Goal: Task Accomplishment & Management: Manage account settings

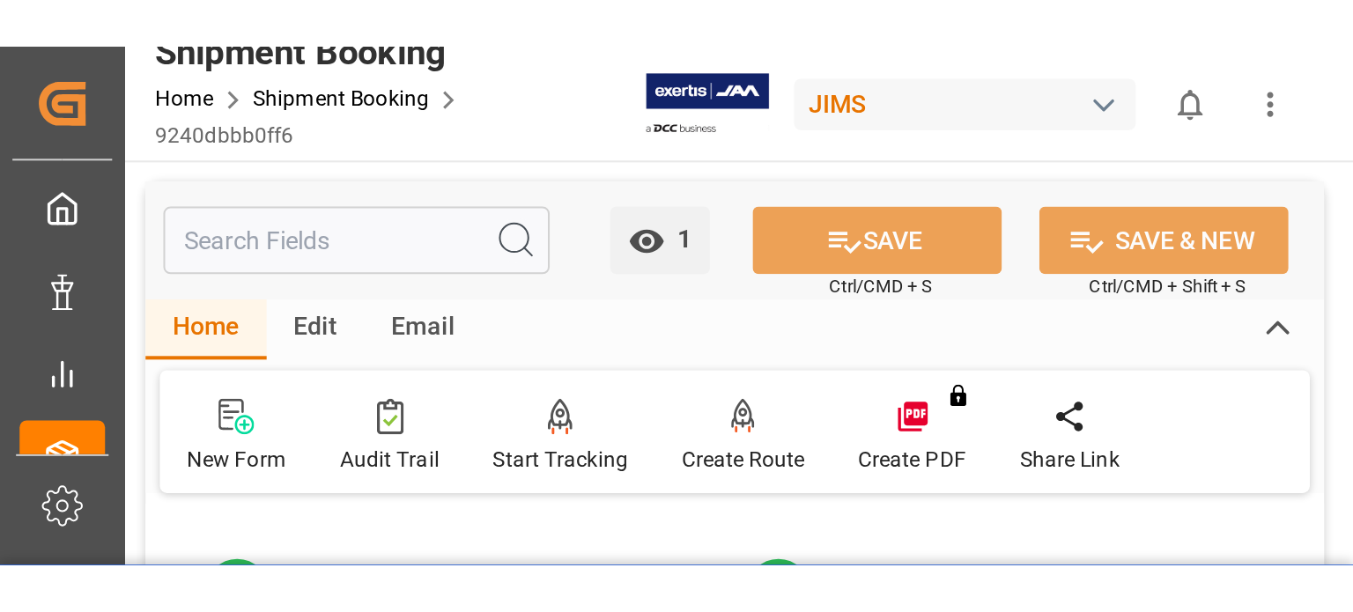
scroll to position [147, 0]
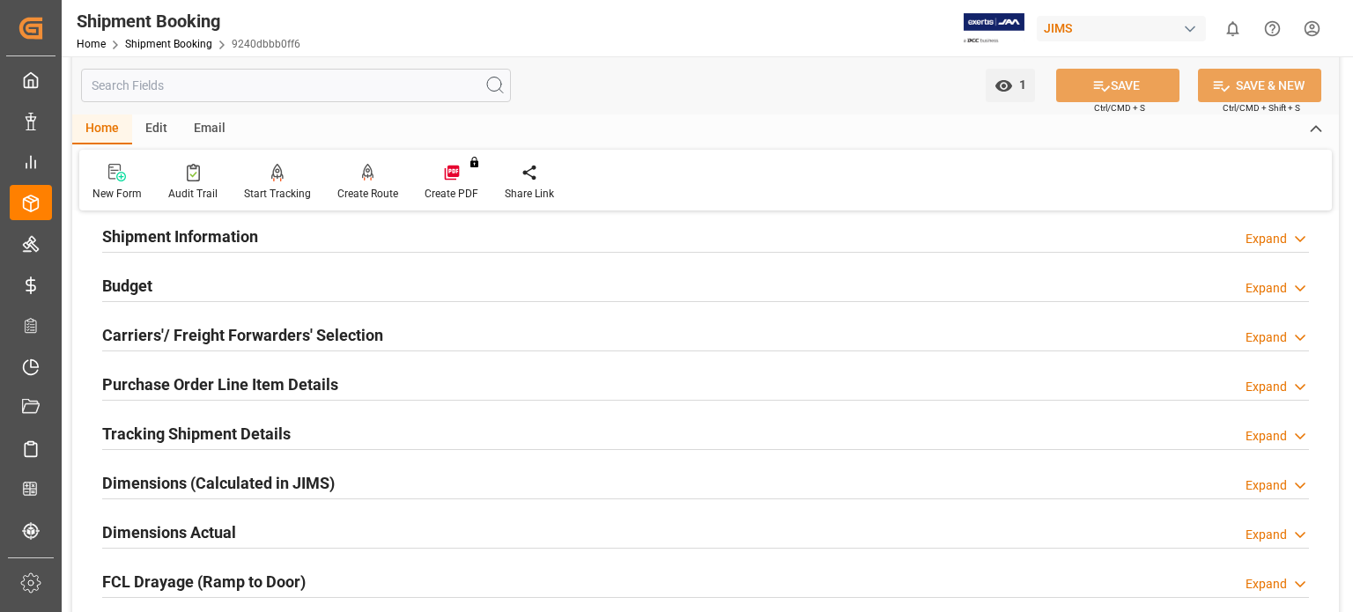
click at [173, 34] on div "Home Shipment Booking 9240dbbb0ff6" at bounding box center [189, 43] width 224 height 18
click at [173, 41] on link "Shipment Booking" at bounding box center [168, 44] width 87 height 12
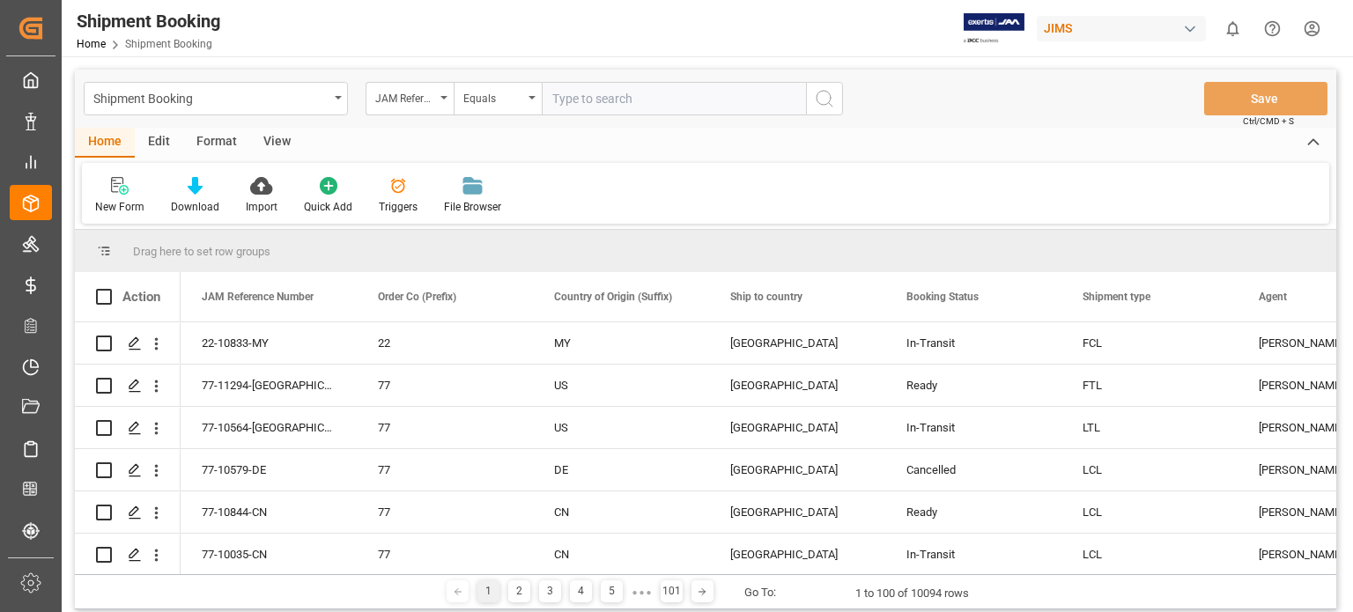
click at [605, 107] on input "text" at bounding box center [674, 98] width 264 height 33
click at [606, 104] on input "text" at bounding box center [674, 98] width 264 height 33
click at [586, 99] on input "77-" at bounding box center [674, 98] width 264 height 33
type input "77-11267-[GEOGRAPHIC_DATA]"
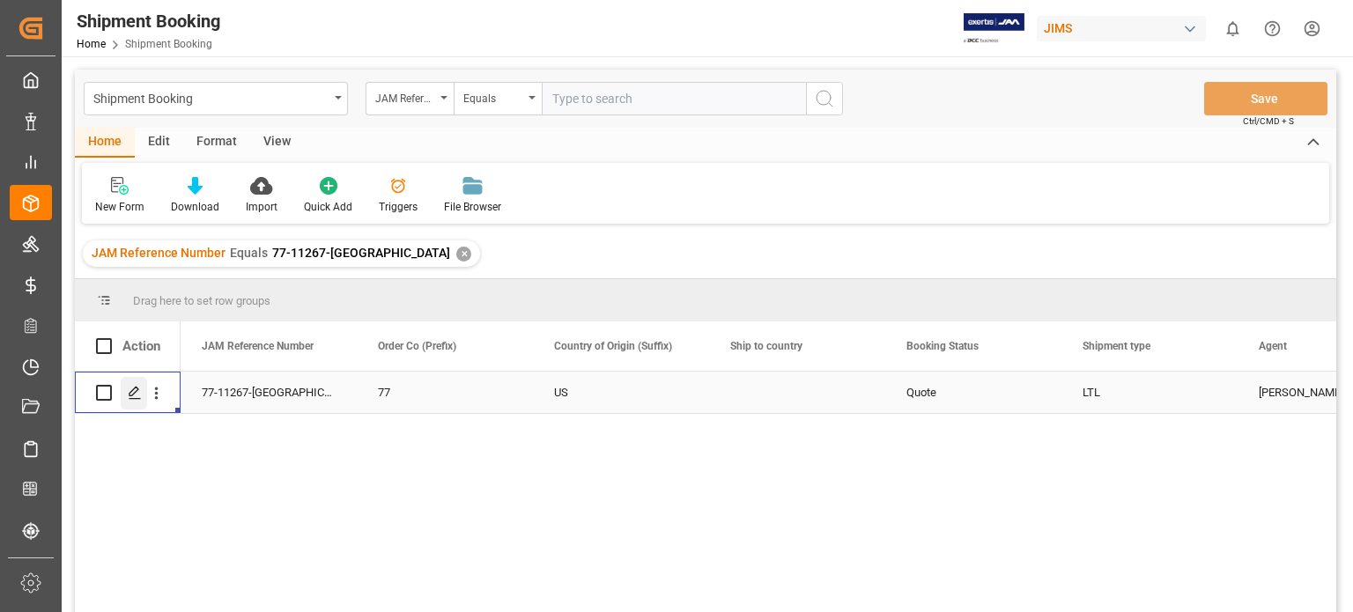
click at [134, 255] on icon "Press SPACE to select this row." at bounding box center [135, 393] width 14 height 14
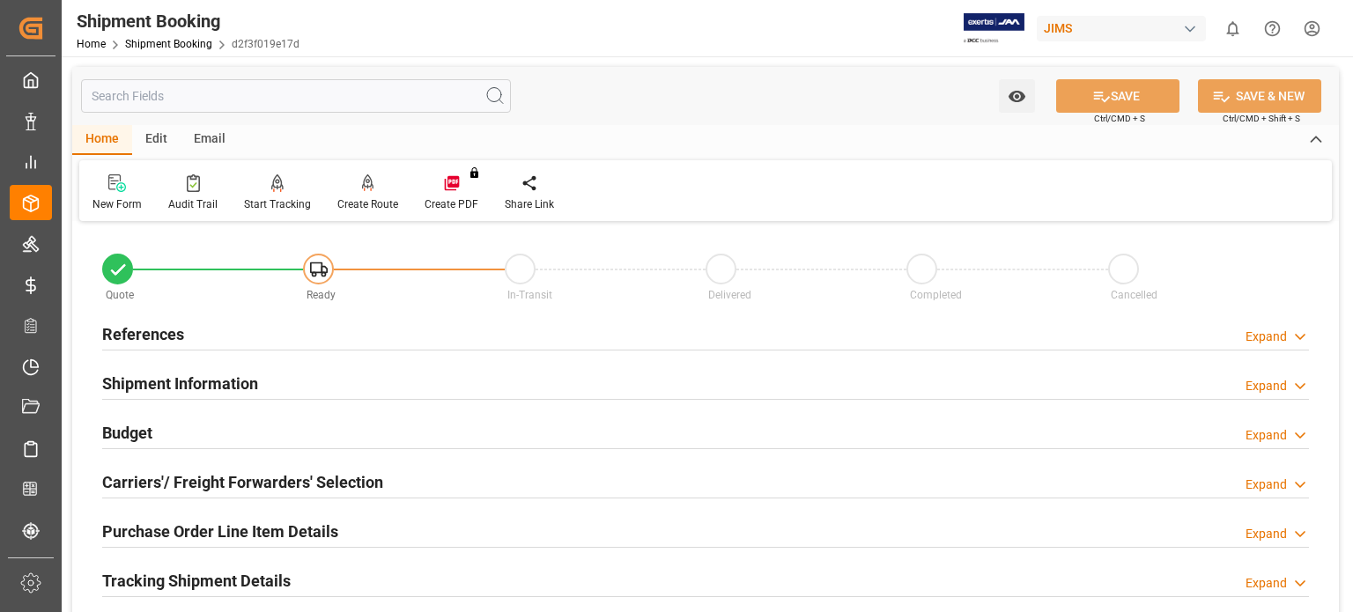
type input "03-10-2025"
click at [125, 255] on h2 "References" at bounding box center [143, 334] width 82 height 24
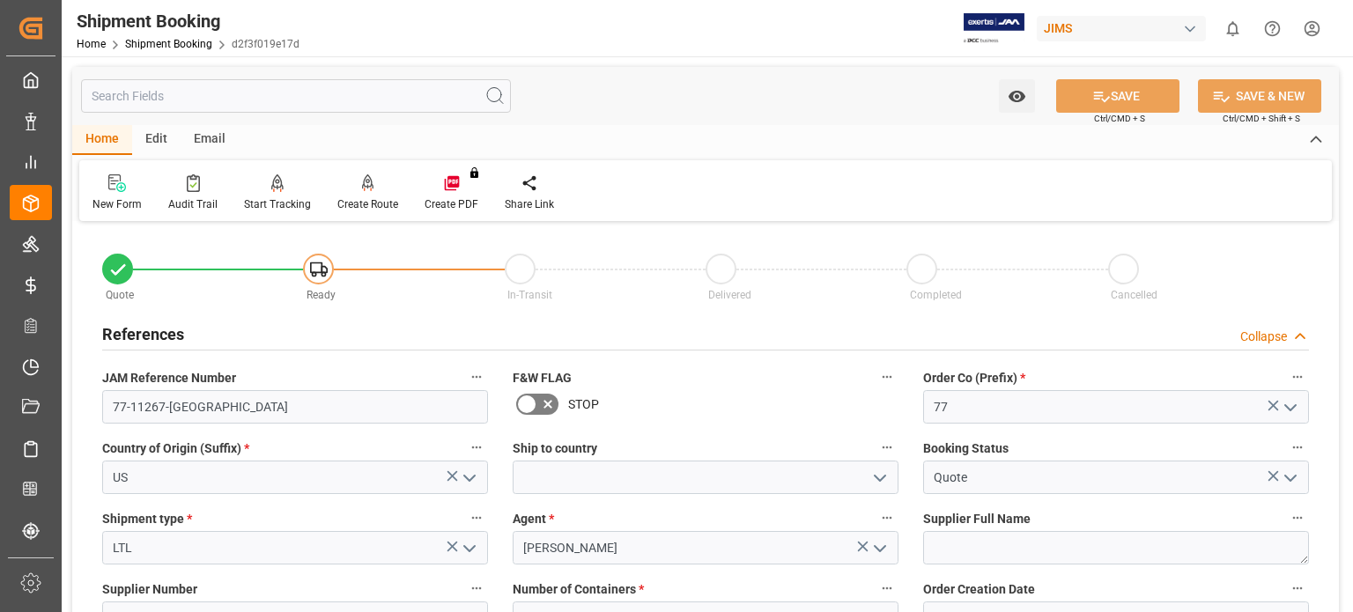
scroll to position [146, 0]
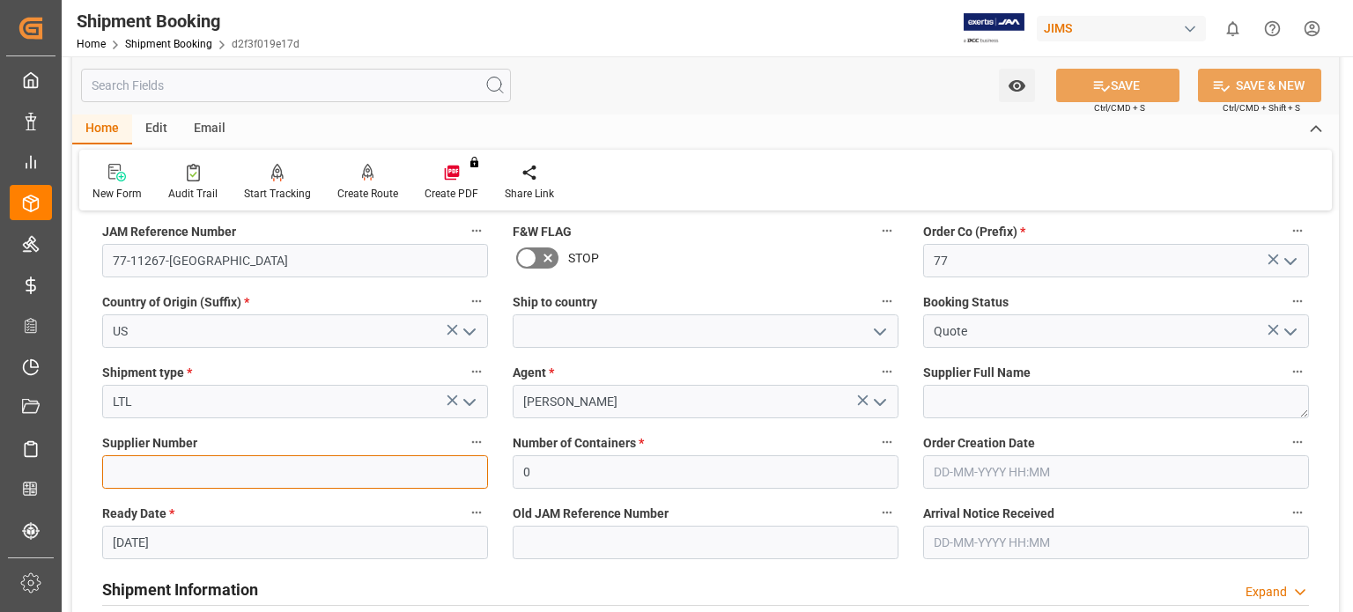
click at [229, 255] on input at bounding box center [295, 471] width 386 height 33
click at [317, 255] on input at bounding box center [295, 471] width 386 height 33
paste input "304611"
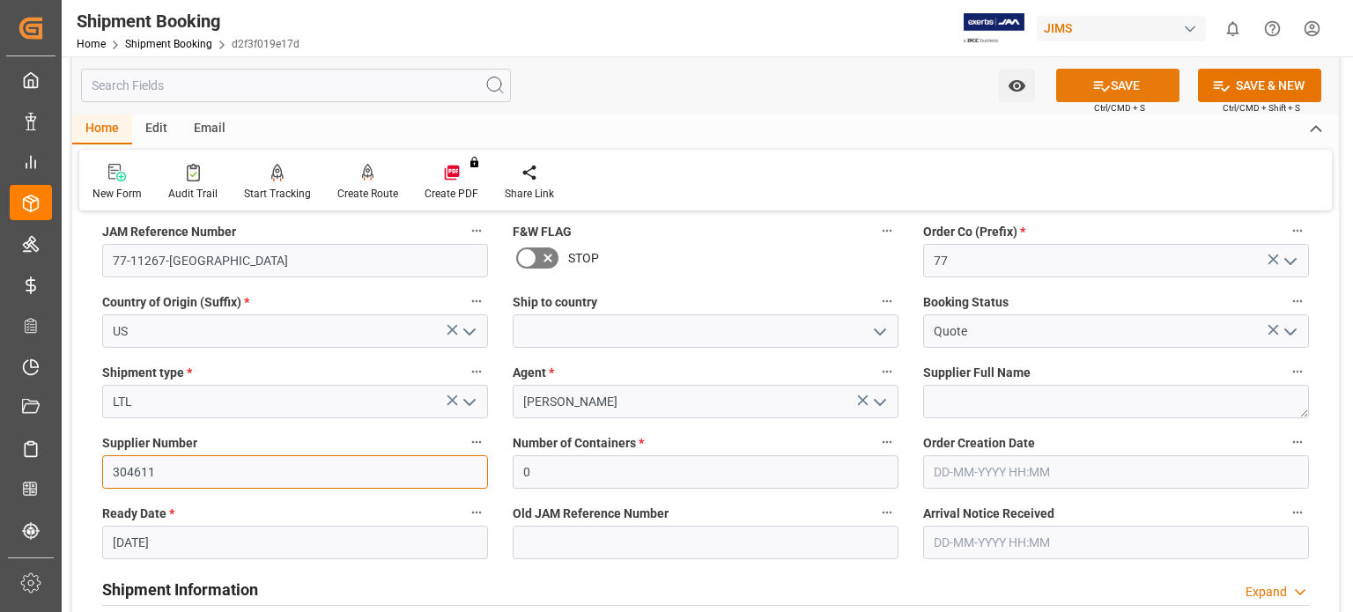
type input "304611"
click at [668, 83] on button "SAVE" at bounding box center [1117, 85] width 123 height 33
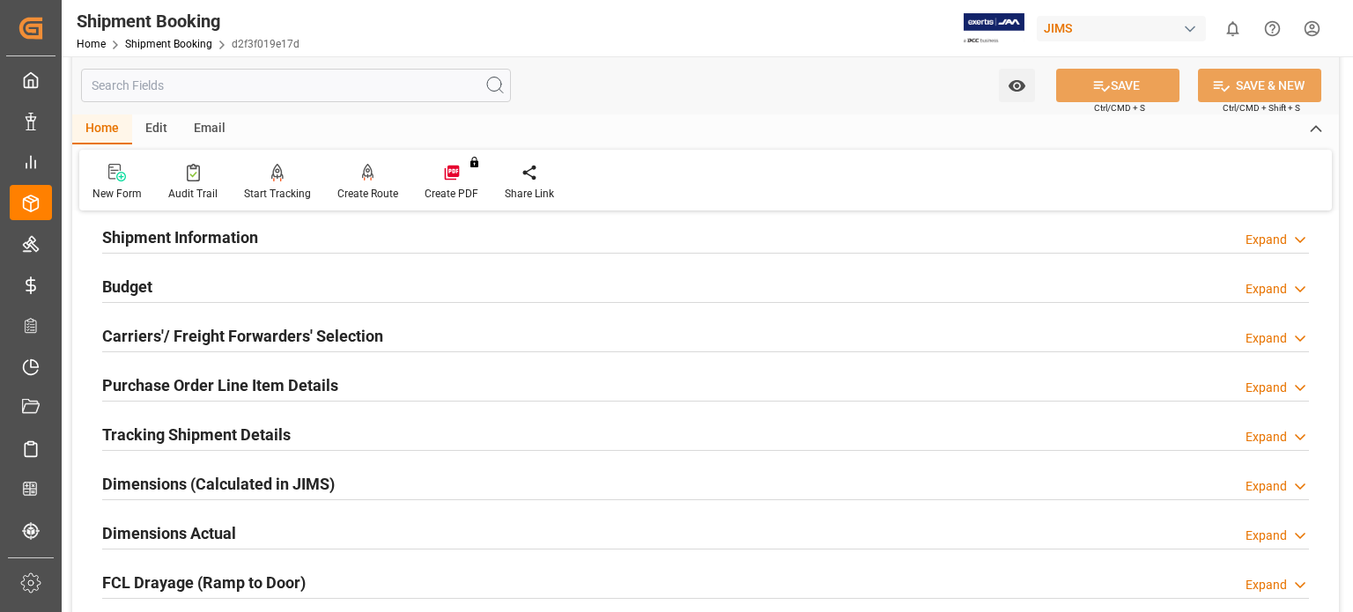
scroll to position [0, 0]
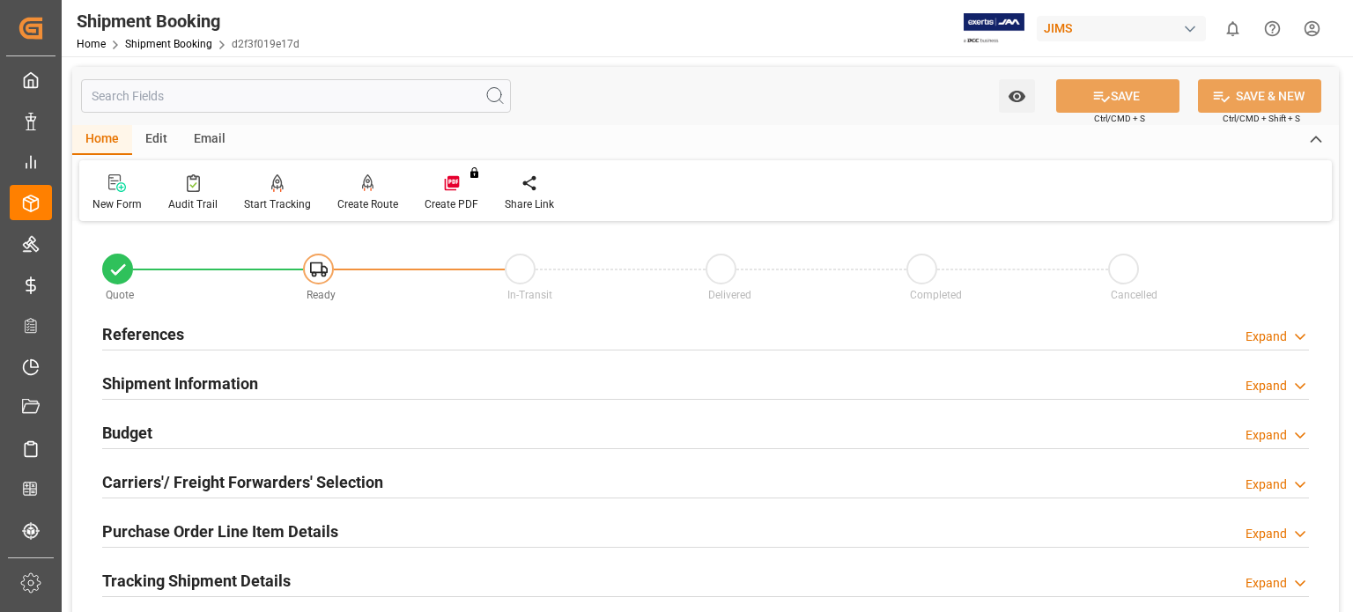
click at [159, 255] on h2 "References" at bounding box center [143, 334] width 82 height 24
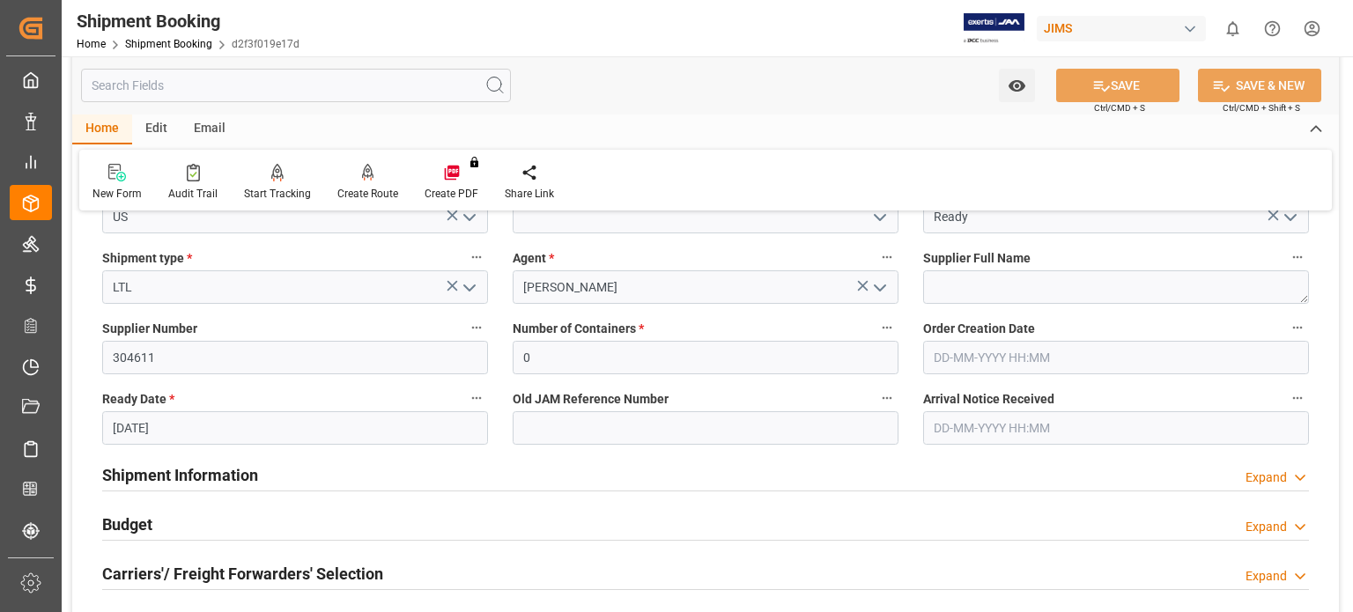
scroll to position [293, 0]
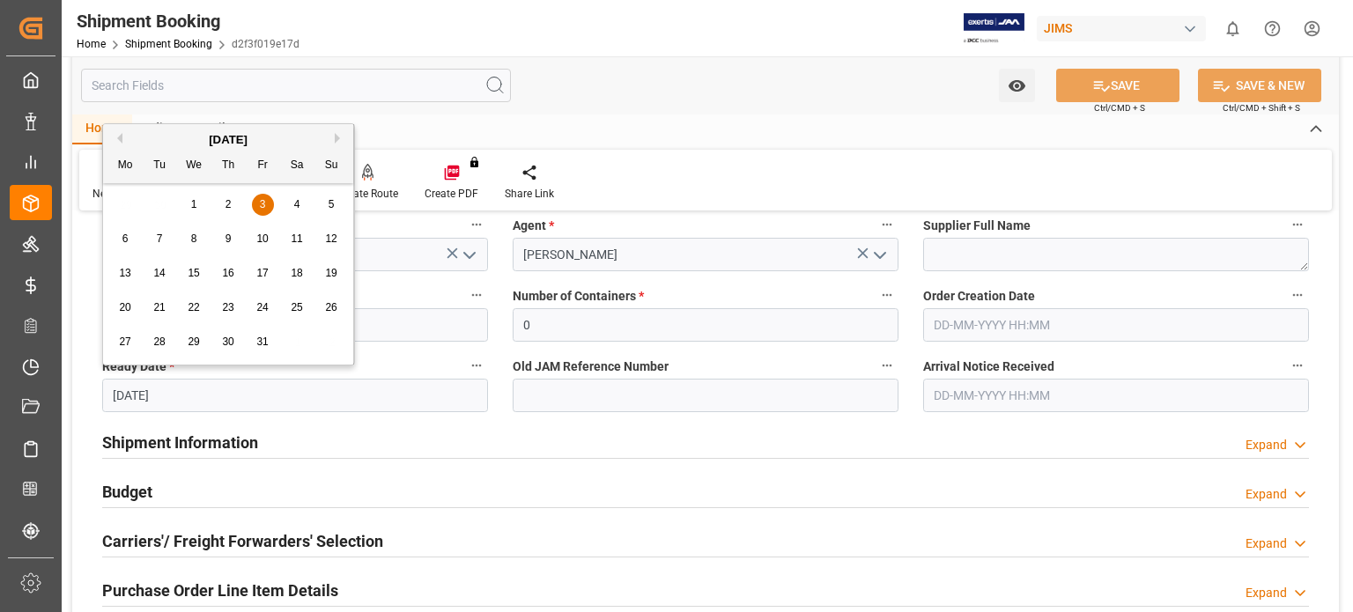
click at [146, 255] on input "03-10-2025" at bounding box center [295, 395] width 386 height 33
click at [117, 140] on button "Previous Month" at bounding box center [117, 138] width 11 height 11
click at [157, 255] on span "30" at bounding box center [158, 342] width 11 height 12
type input "[DATE]"
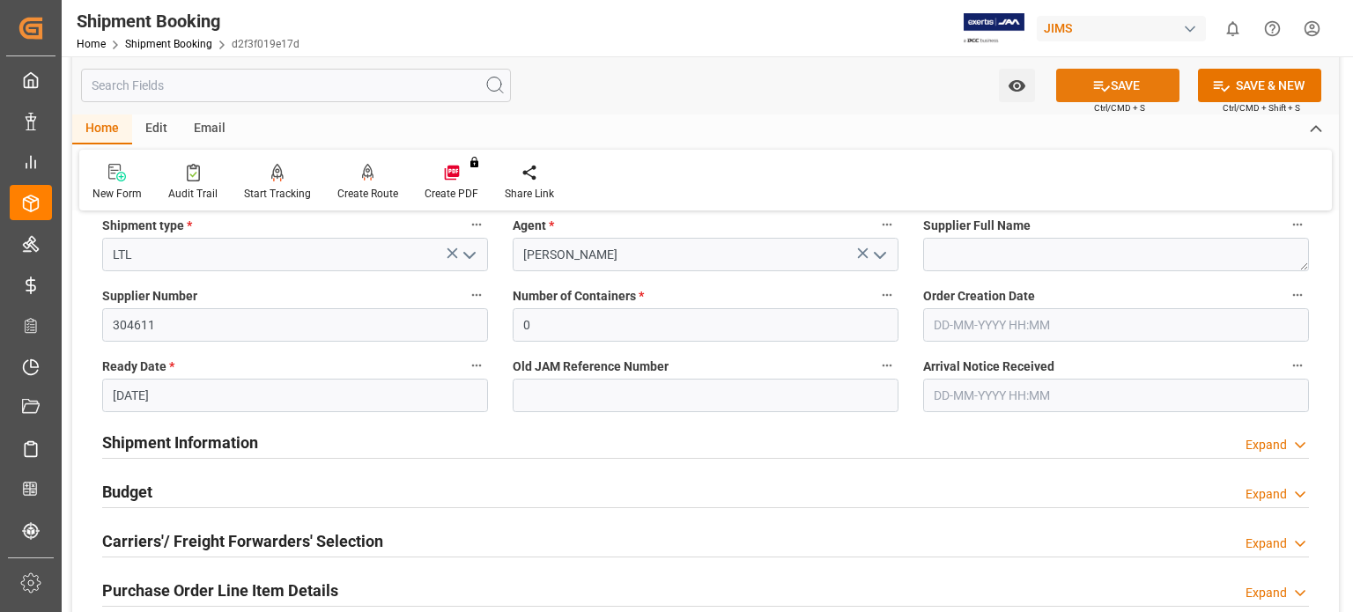
click at [668, 92] on button "SAVE" at bounding box center [1117, 85] width 123 height 33
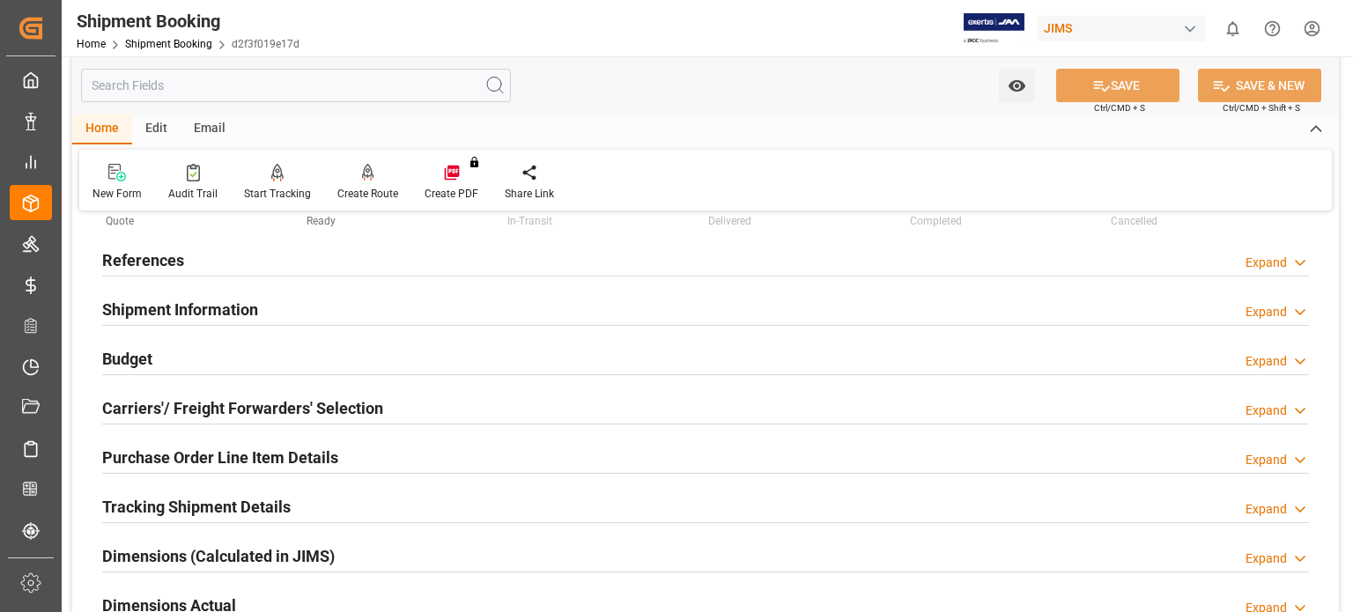
scroll to position [0, 0]
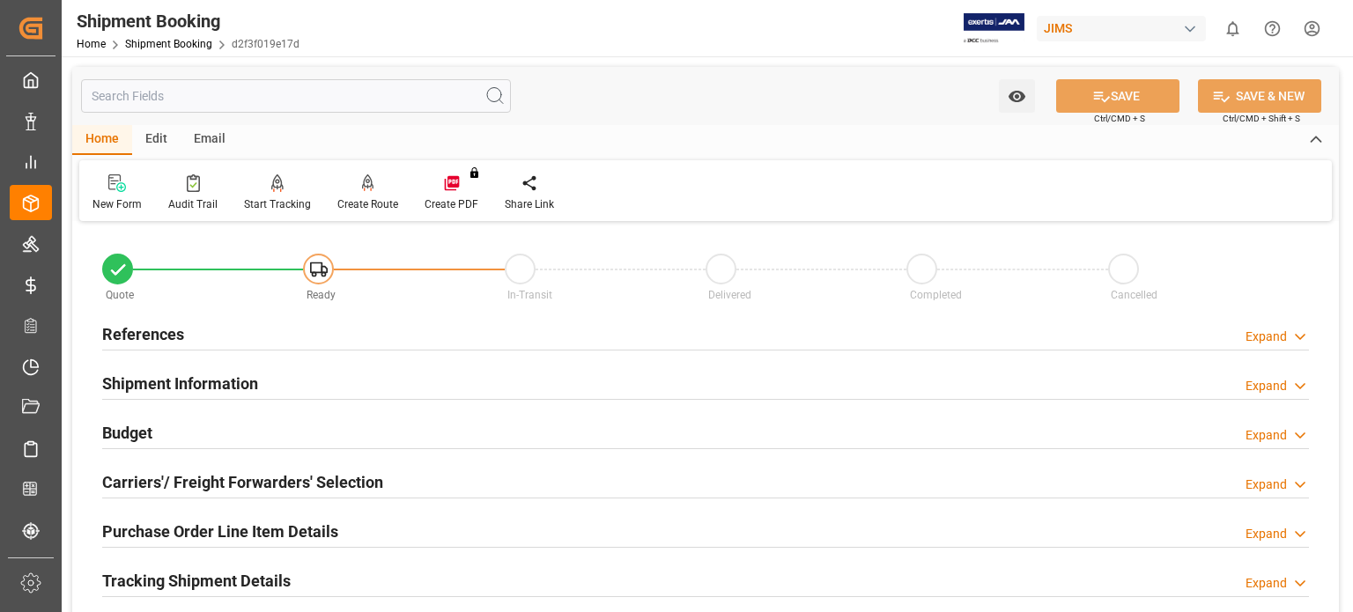
click at [166, 255] on h2 "References" at bounding box center [143, 334] width 82 height 24
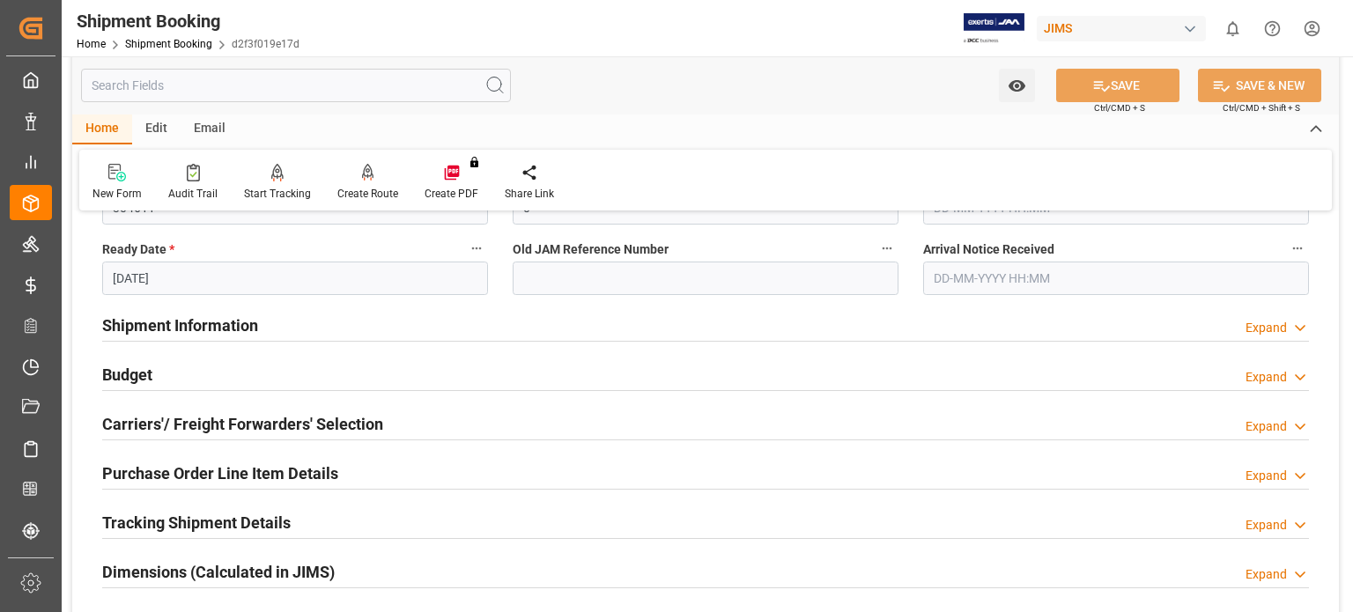
scroll to position [440, 0]
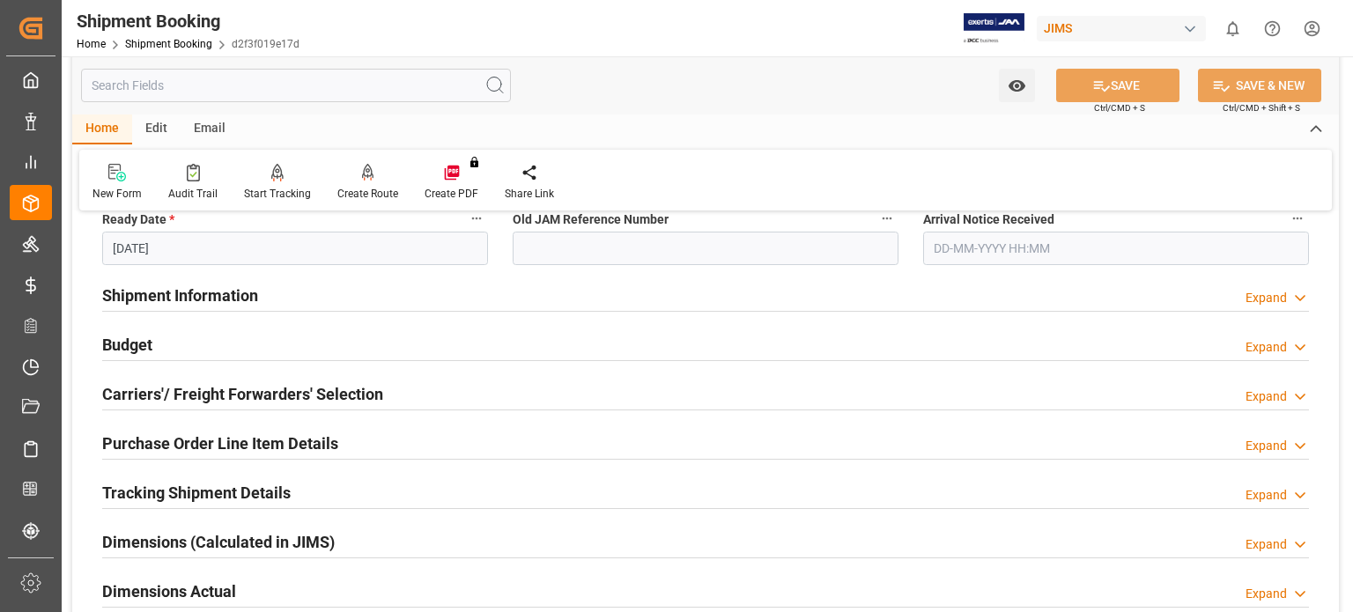
click at [136, 255] on h2 "Budget" at bounding box center [127, 345] width 50 height 24
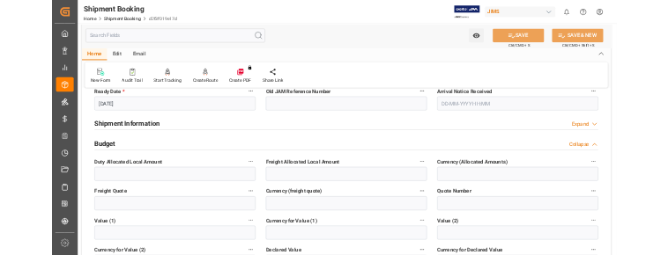
scroll to position [586, 0]
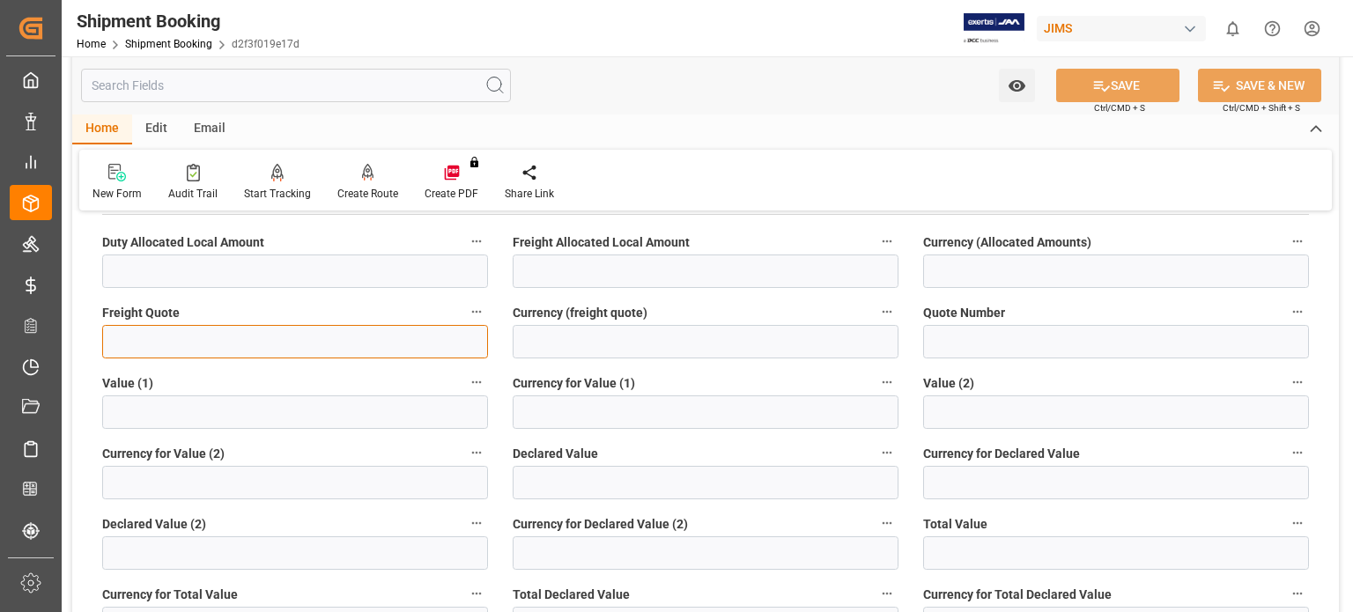
click at [135, 255] on input "text" at bounding box center [295, 341] width 386 height 33
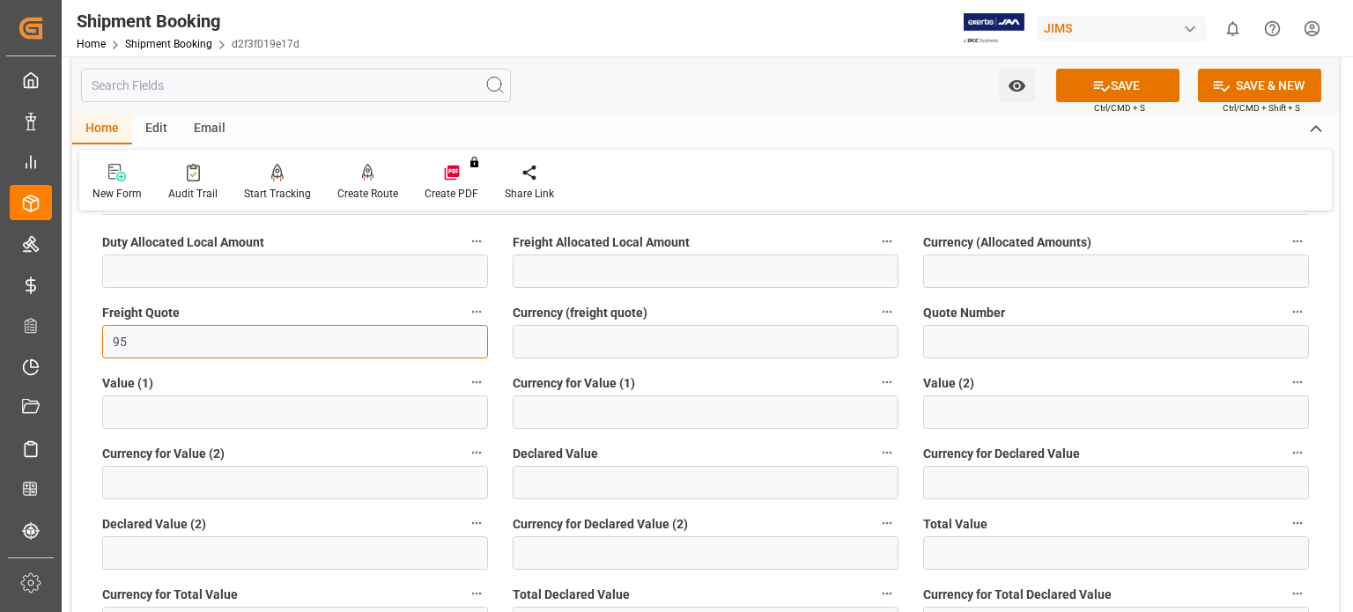
type input "95"
click at [609, 255] on input at bounding box center [706, 341] width 386 height 33
type input "USD"
click at [668, 88] on button "SAVE" at bounding box center [1117, 85] width 123 height 33
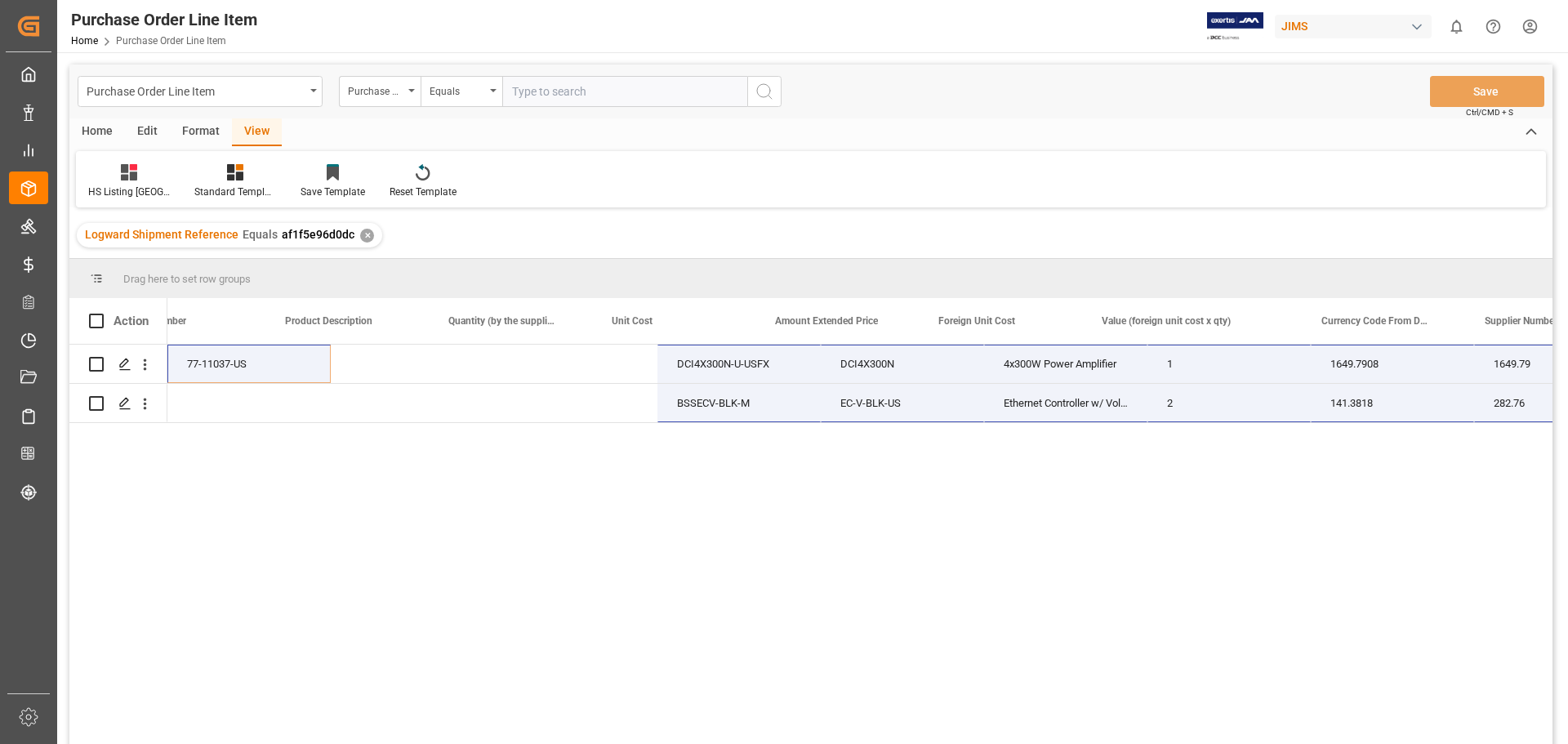
scroll to position [0, 719]
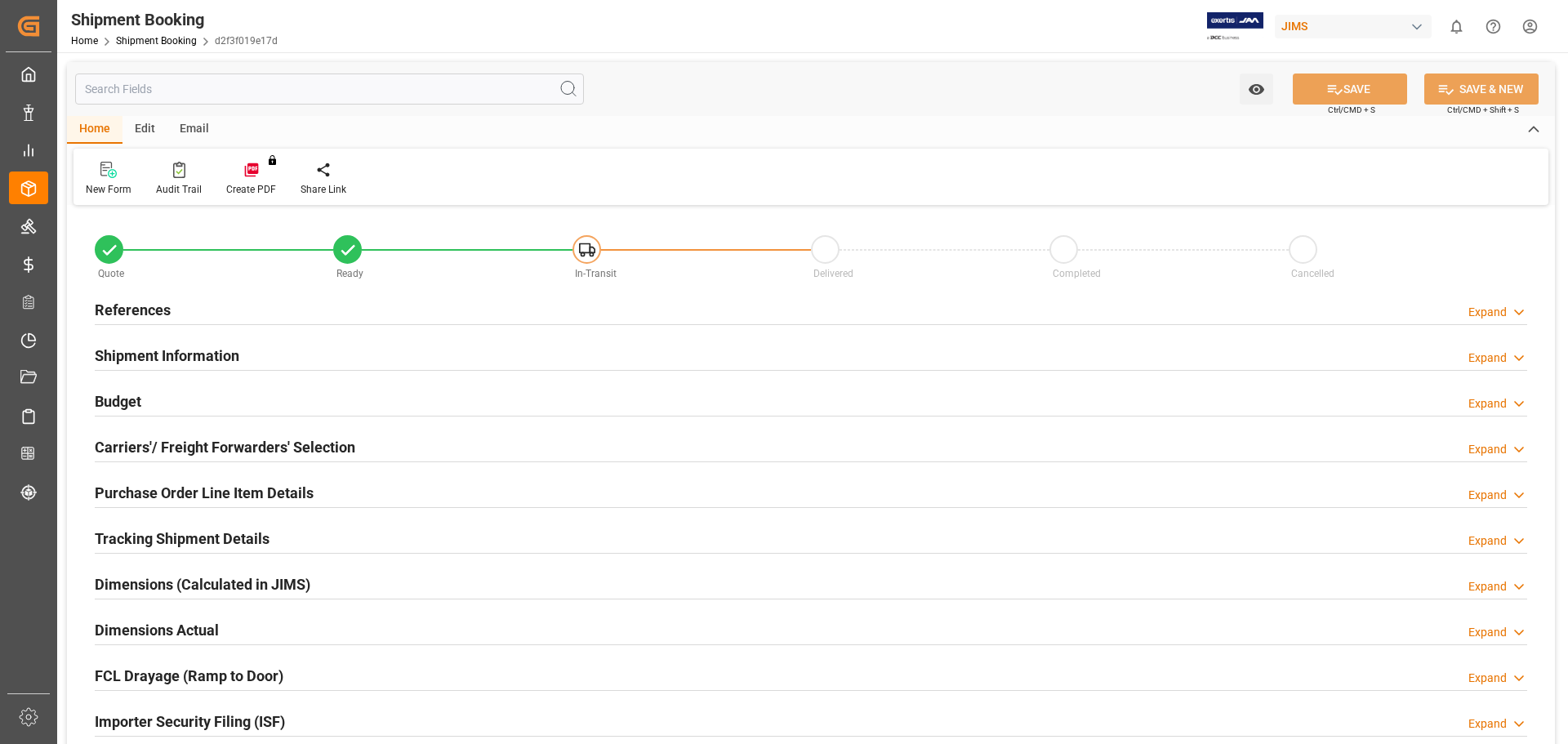
type input "54.2756"
type input "0"
type input "600"
click at [133, 403] on h2 "Budget" at bounding box center [118, 402] width 46 height 22
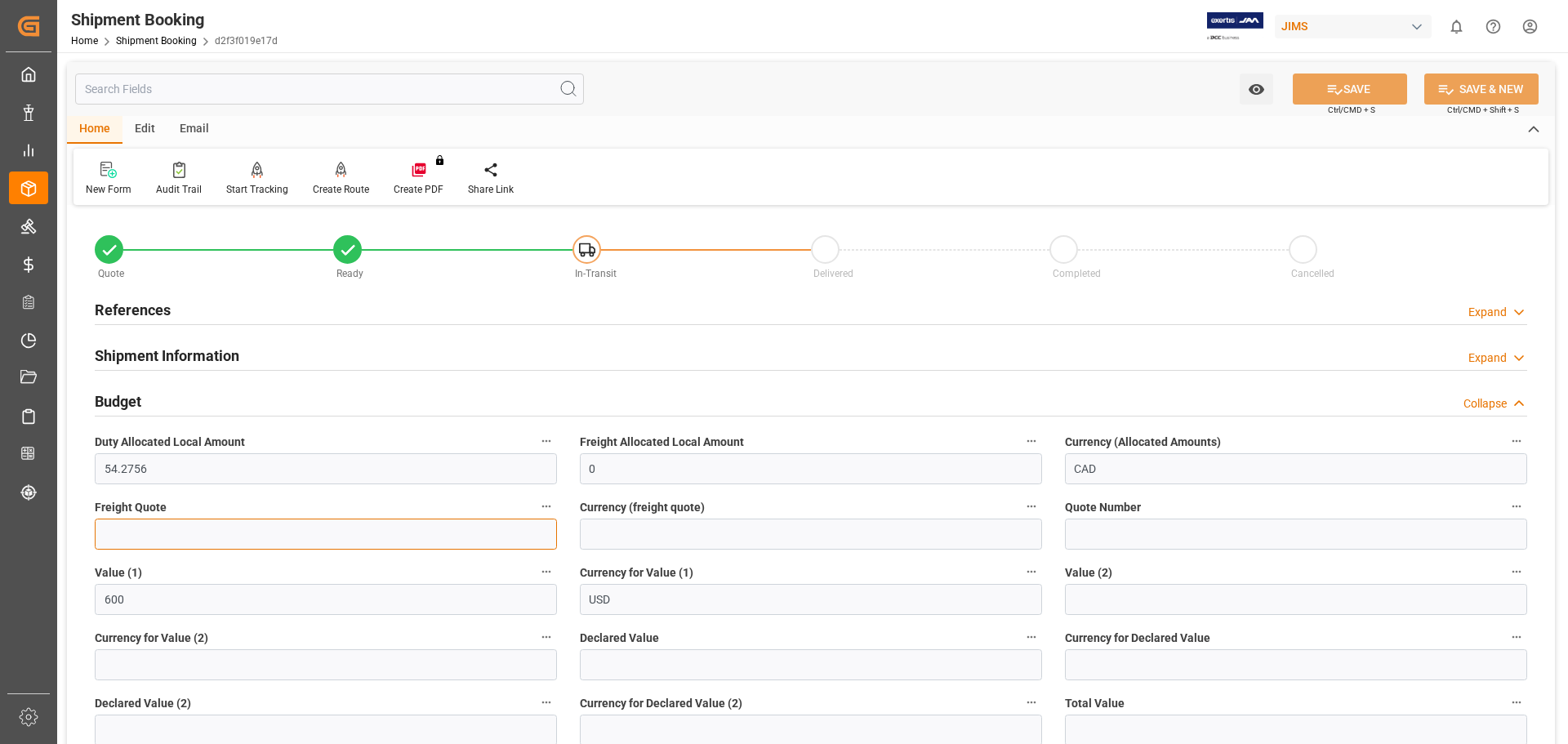
click at [167, 535] on input "text" at bounding box center [325, 533] width 462 height 31
type input "95"
click at [632, 534] on input at bounding box center [810, 533] width 462 height 31
type input "USD"
click at [1371, 88] on button "SAVE" at bounding box center [1349, 88] width 114 height 31
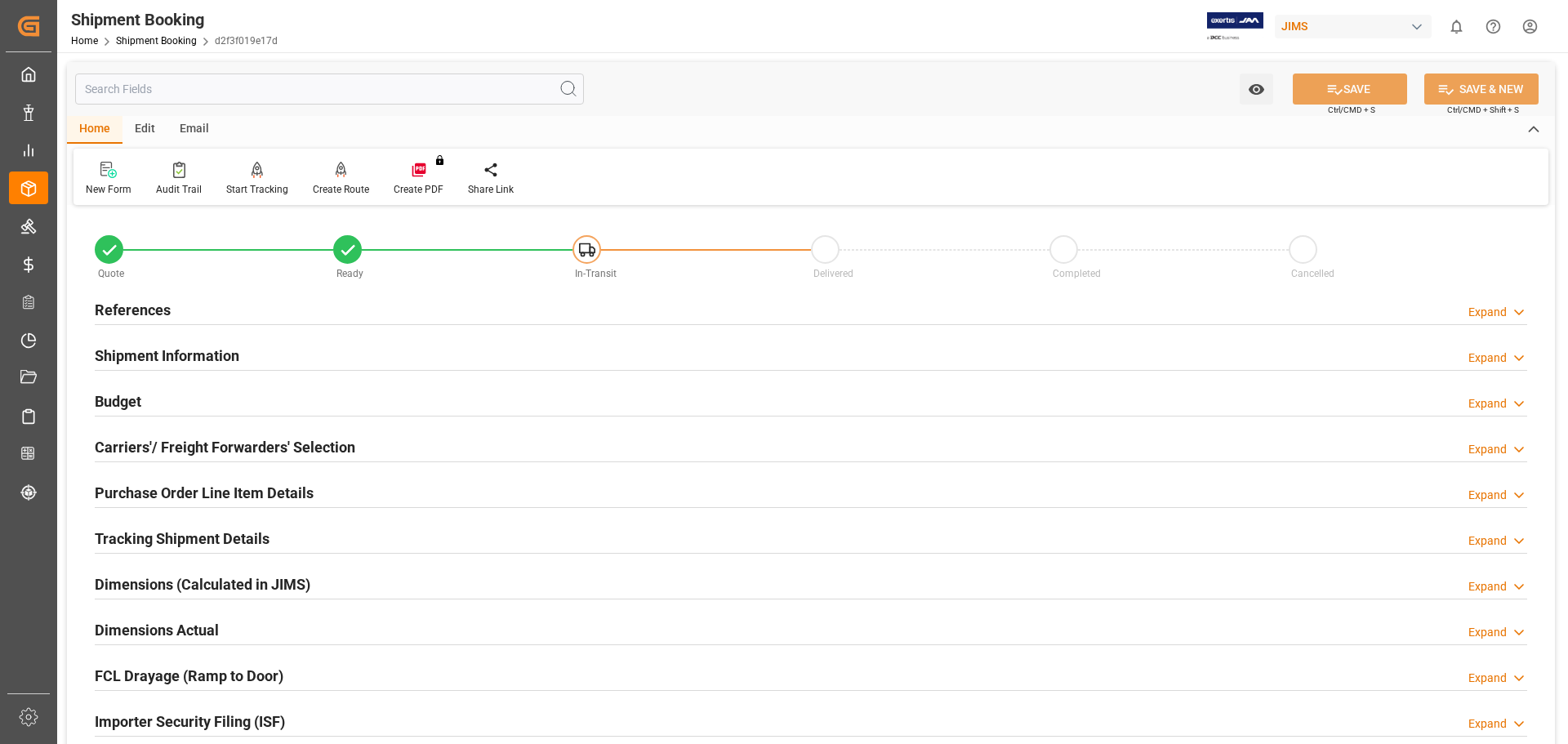
click at [229, 437] on h2 "Carriers'/ Freight Forwarders' Selection" at bounding box center [224, 447] width 261 height 22
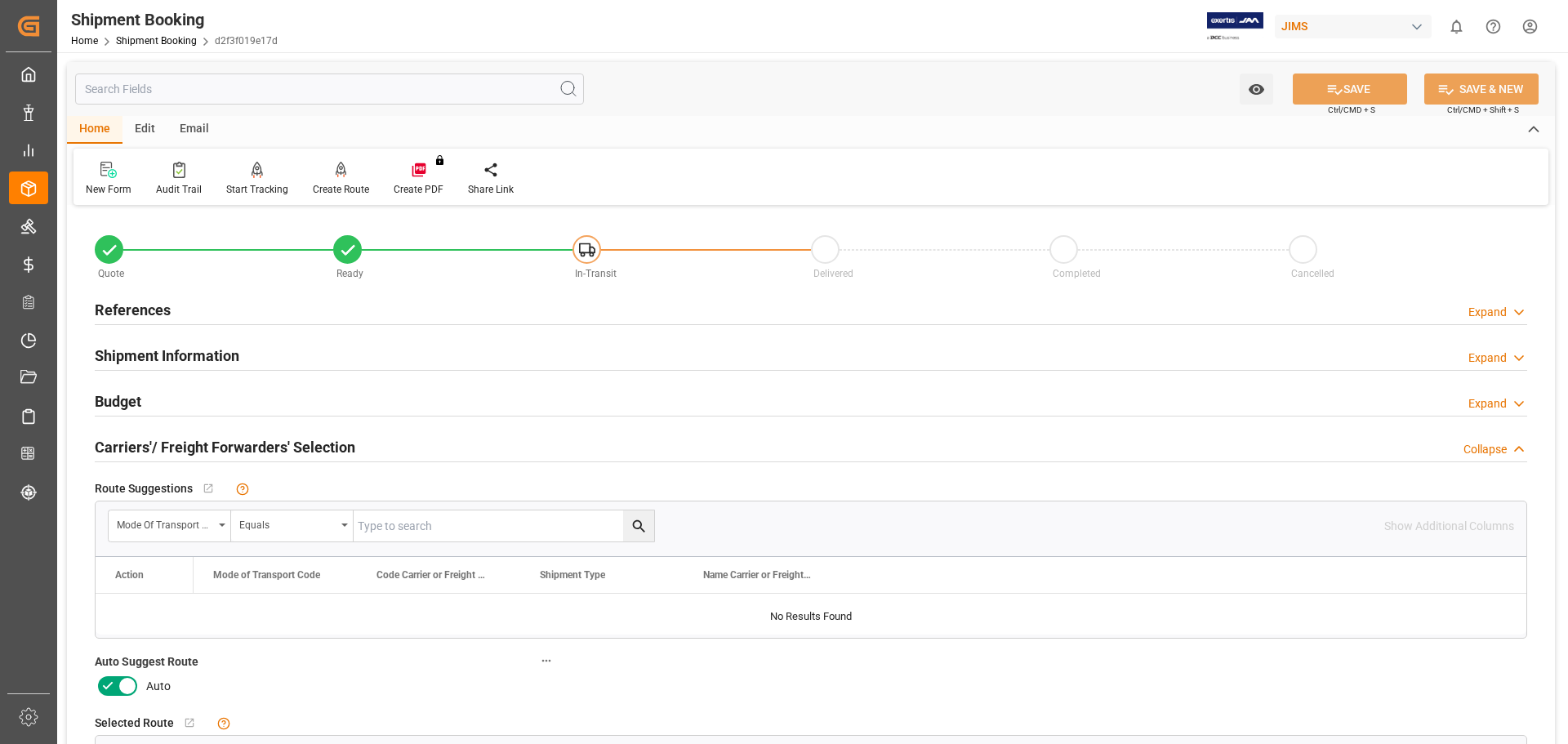
click at [118, 683] on icon at bounding box center [127, 686] width 19 height 19
click at [0, 0] on input "checkbox" at bounding box center [0, 0] width 0 height 0
click at [1349, 85] on button "SAVE" at bounding box center [1349, 88] width 114 height 31
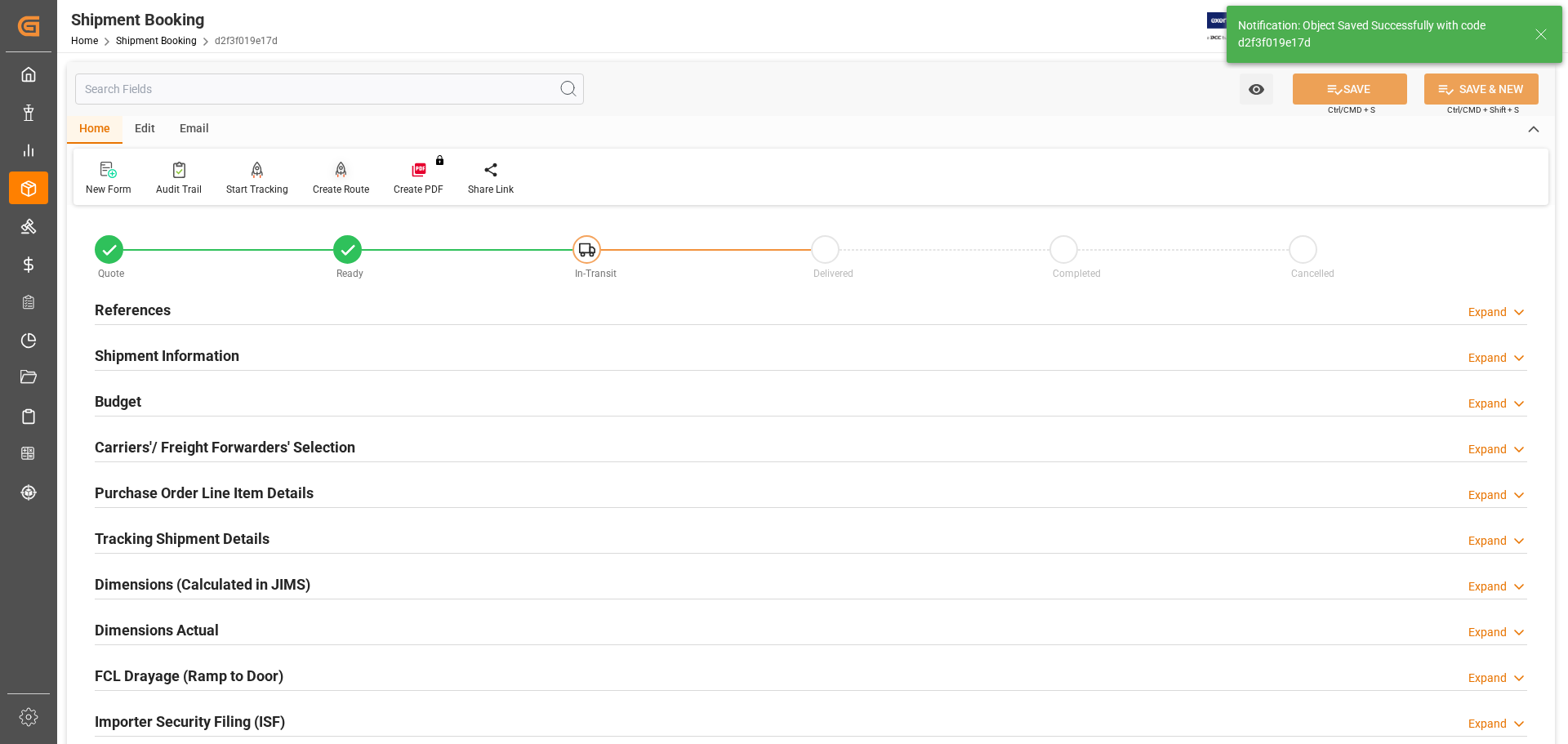
click at [338, 171] on icon at bounding box center [341, 170] width 11 height 17
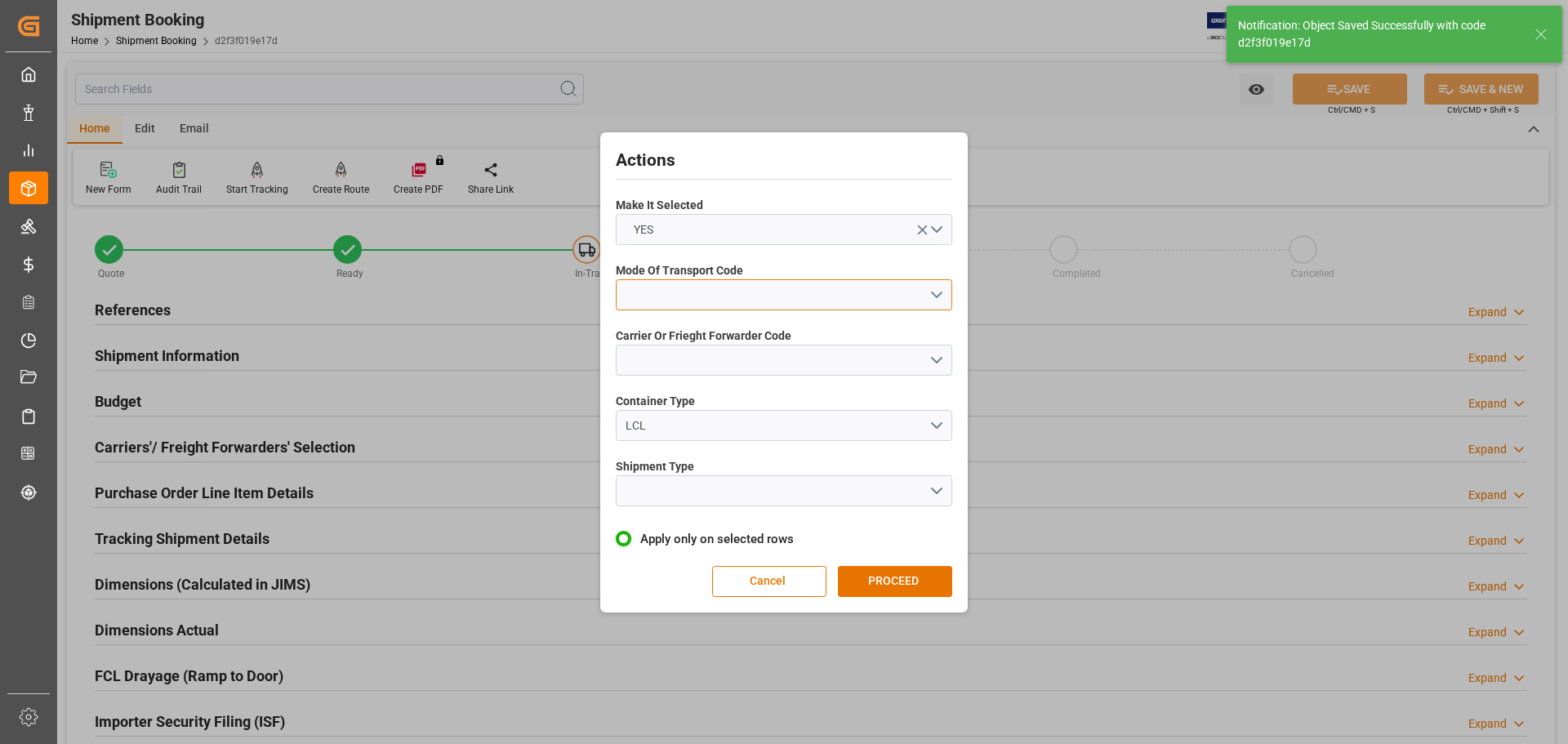
click at [705, 293] on button "open menu" at bounding box center [784, 294] width 337 height 31
click at [698, 327] on div "2- COURIER AIR" at bounding box center [784, 333] width 335 height 34
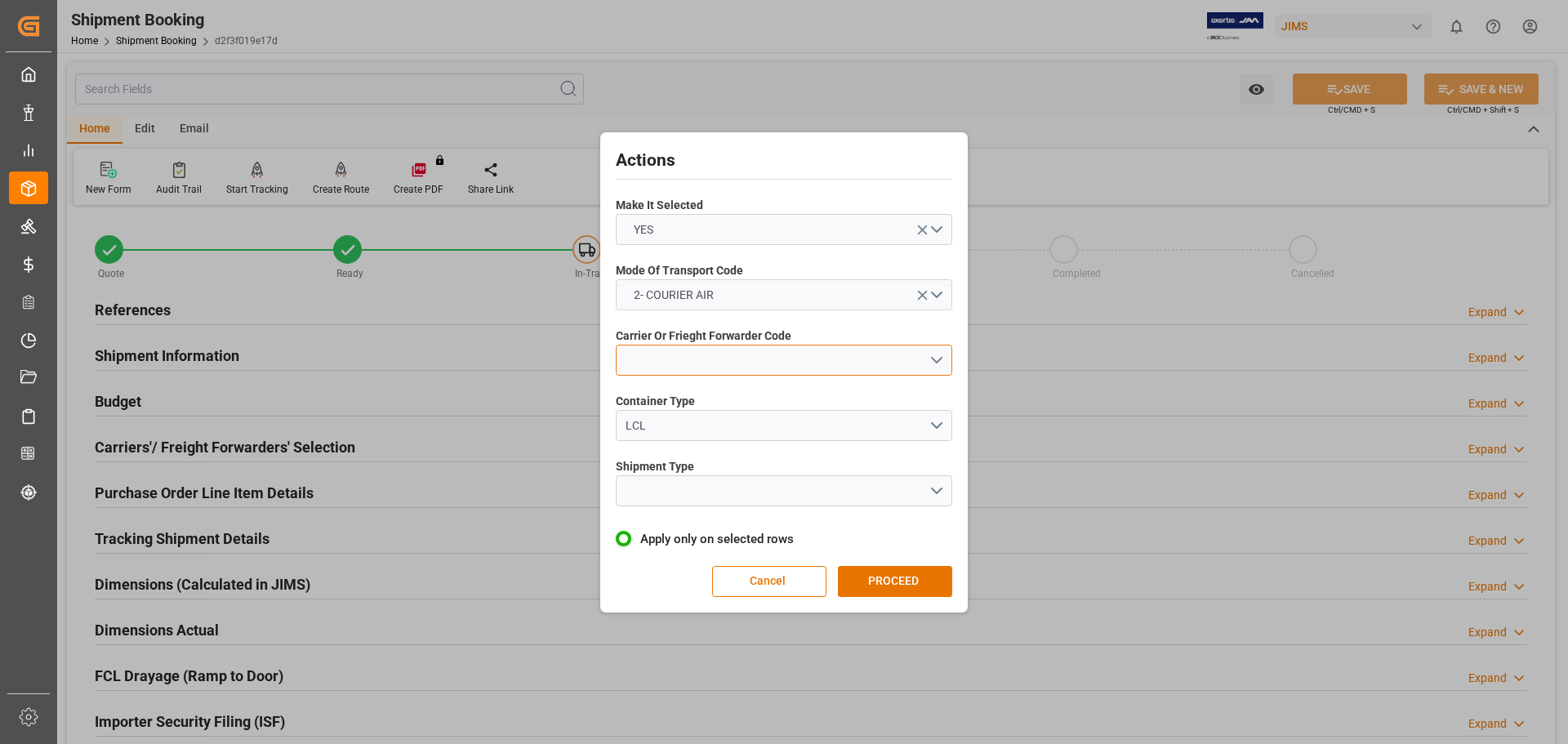
click at [674, 357] on button "open menu" at bounding box center [784, 360] width 337 height 31
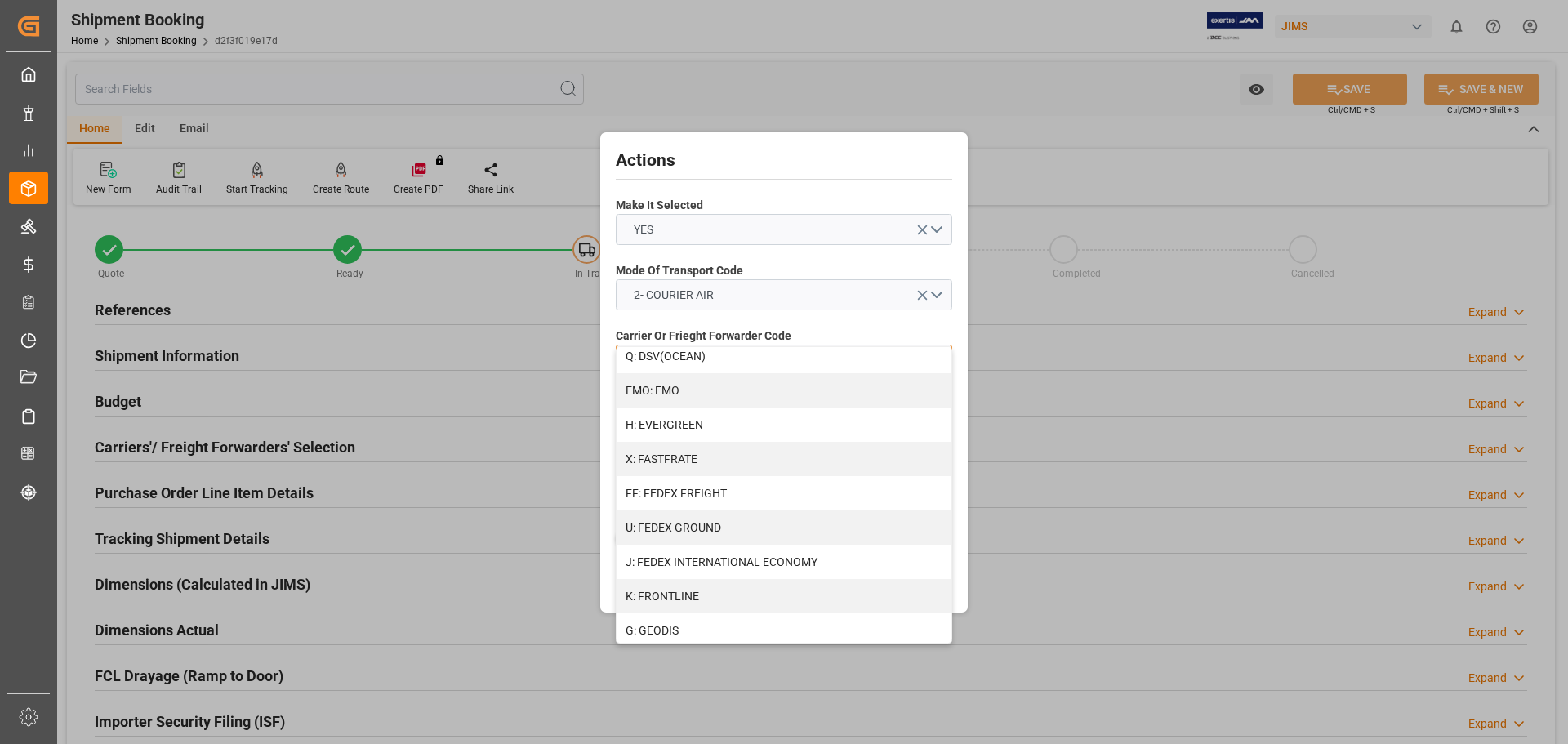
scroll to position [408, 0]
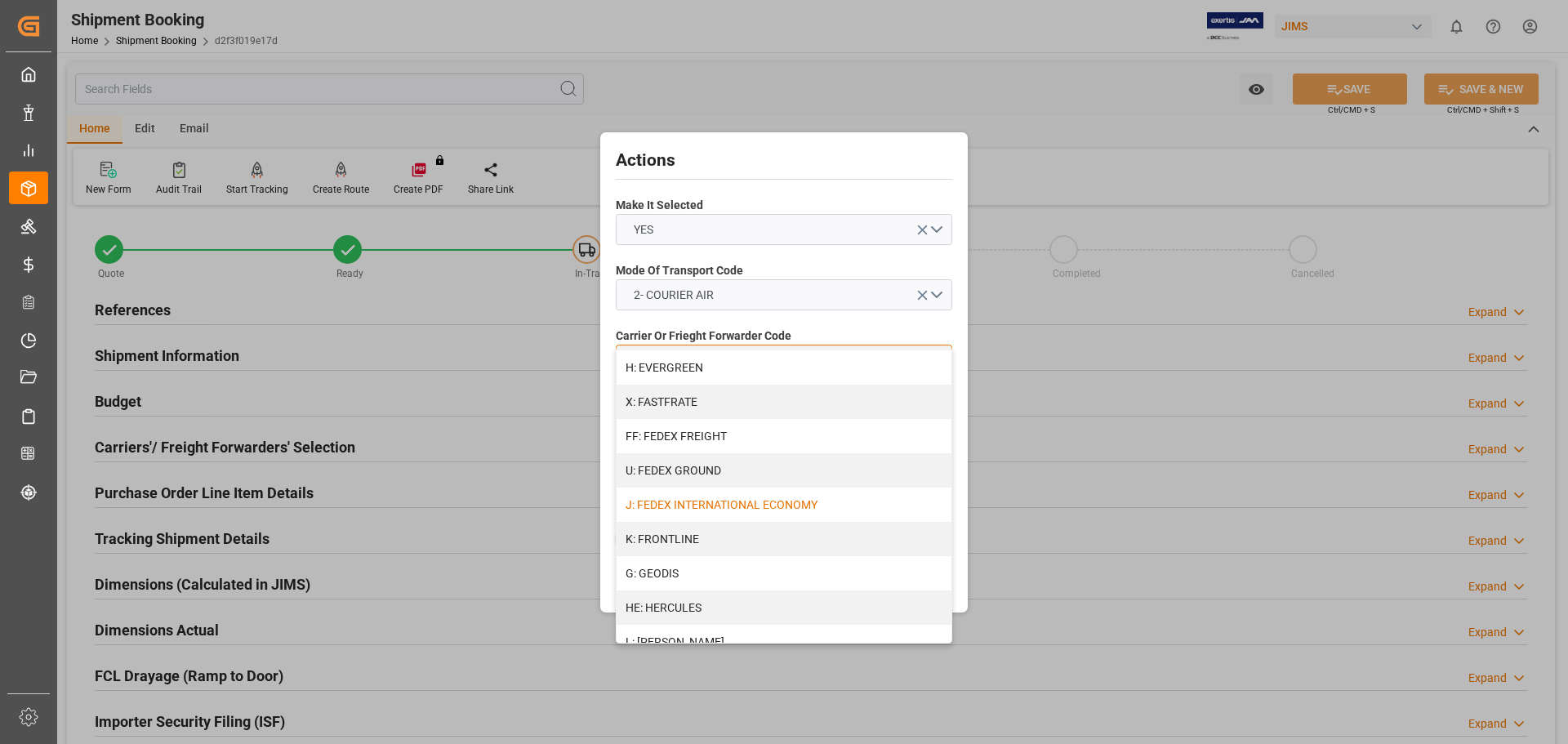
click at [784, 509] on div "J: FEDEX INTERNATIONAL ECONOMY" at bounding box center [784, 505] width 335 height 34
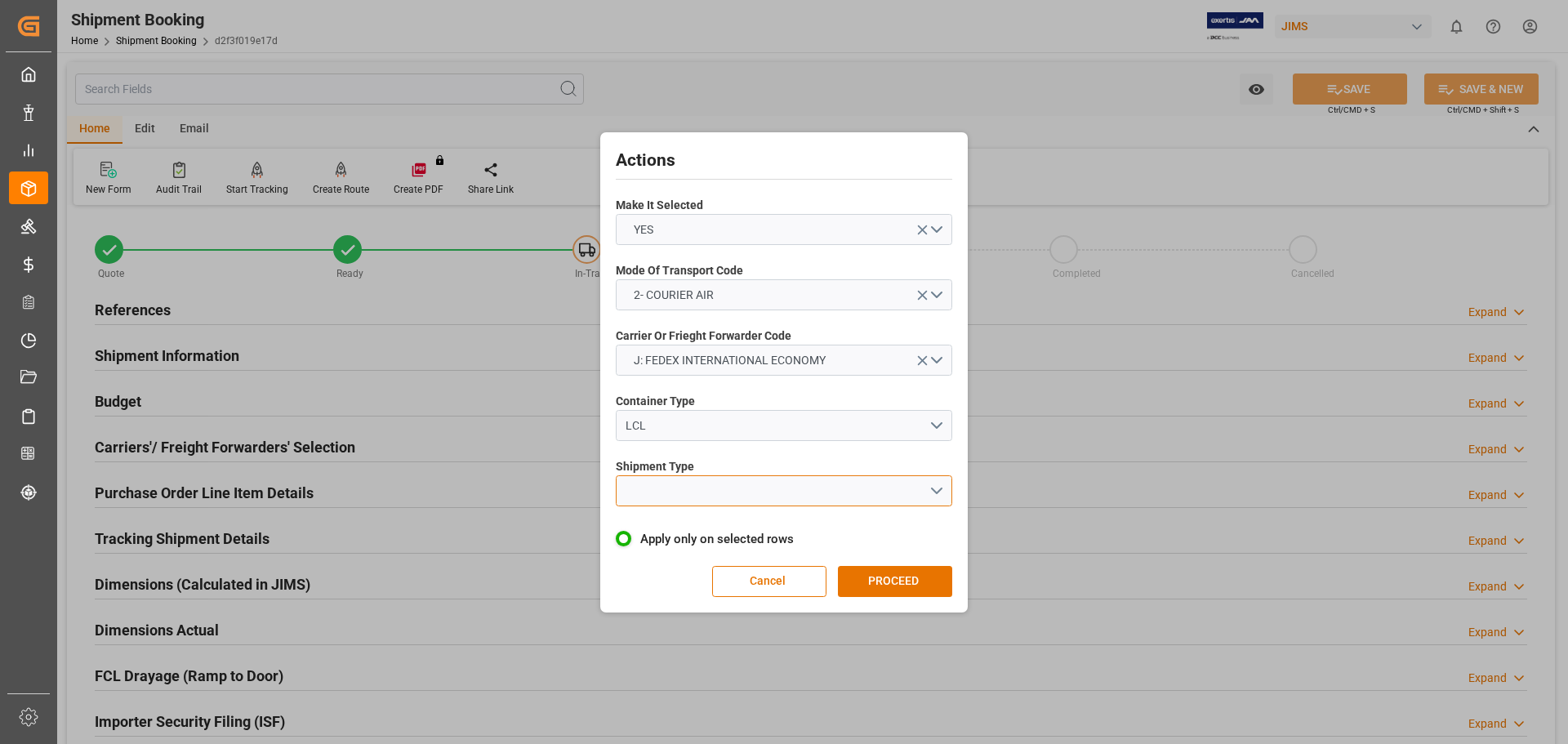
click at [670, 485] on button "open menu" at bounding box center [784, 491] width 337 height 31
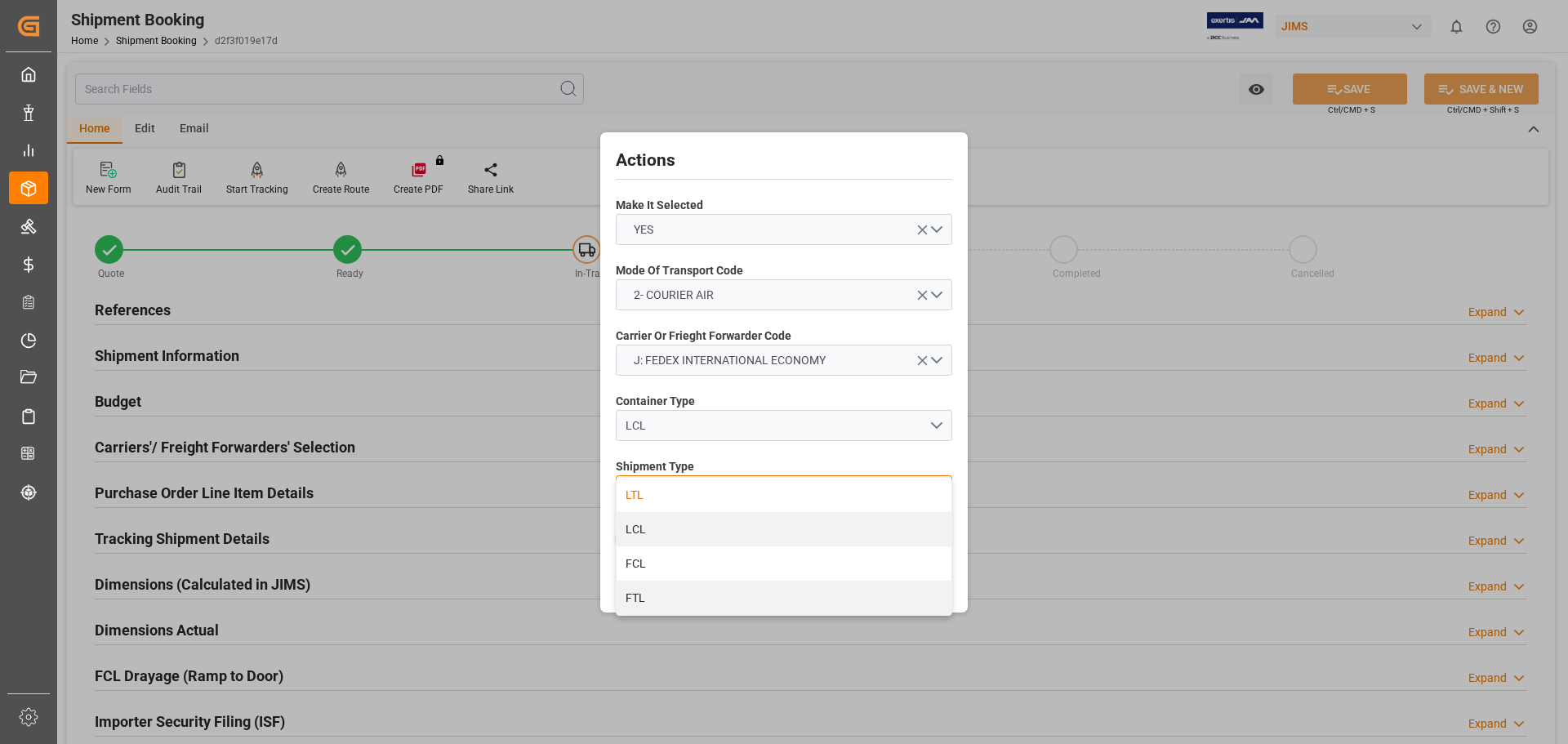
click at [683, 487] on div "LTL" at bounding box center [784, 494] width 335 height 34
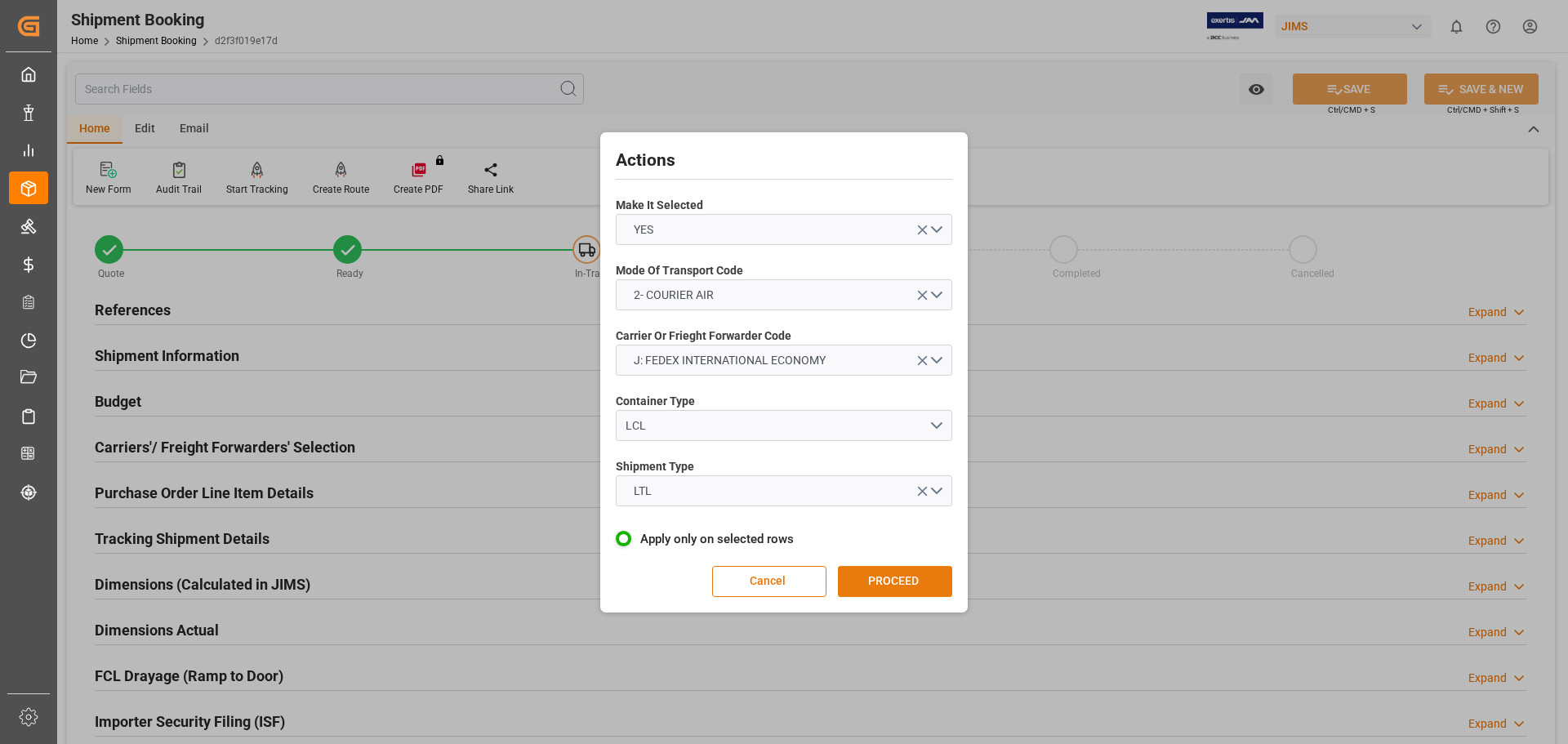
click at [912, 579] on button "PROCEED" at bounding box center [895, 581] width 114 height 31
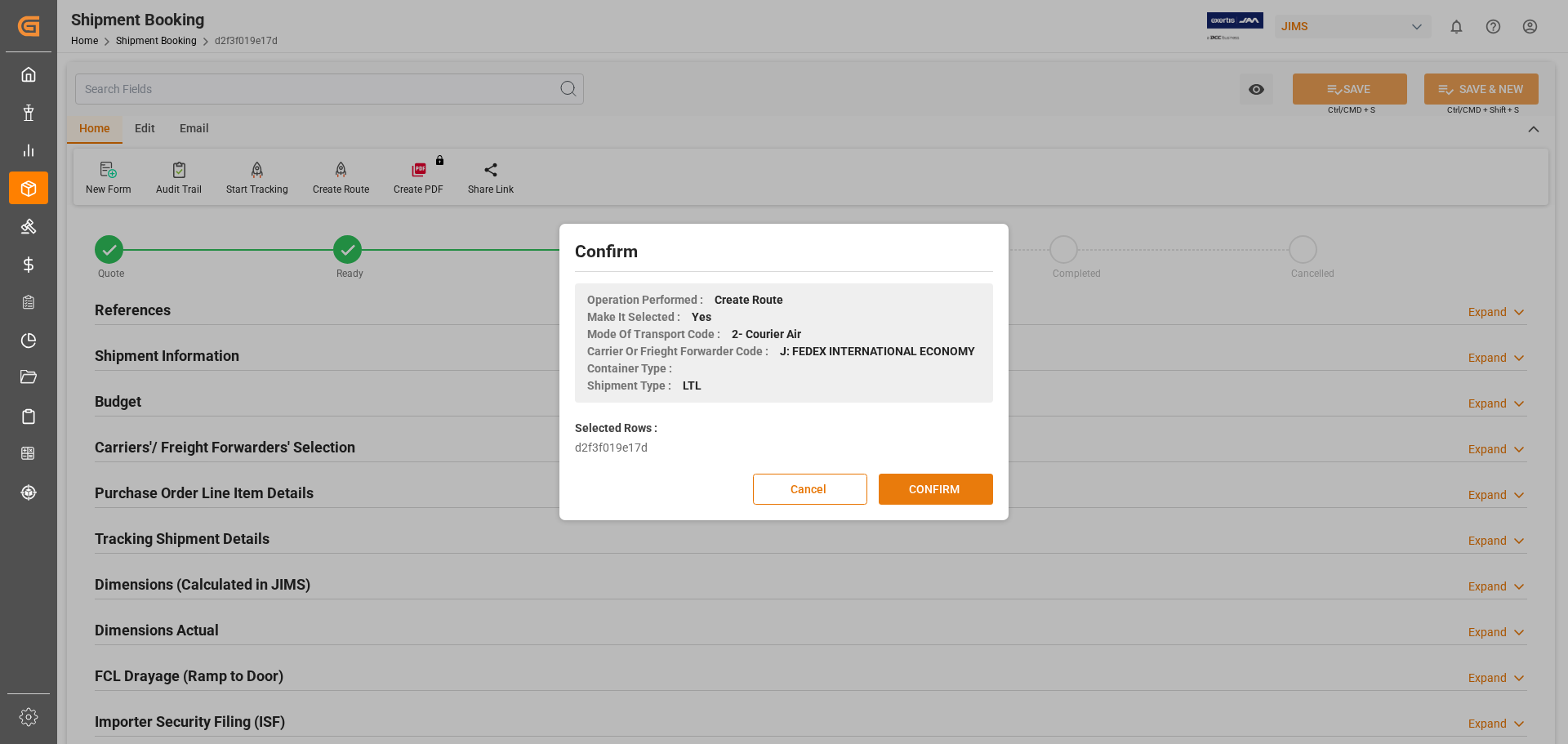
click at [916, 487] on button "CONFIRM" at bounding box center [936, 489] width 114 height 31
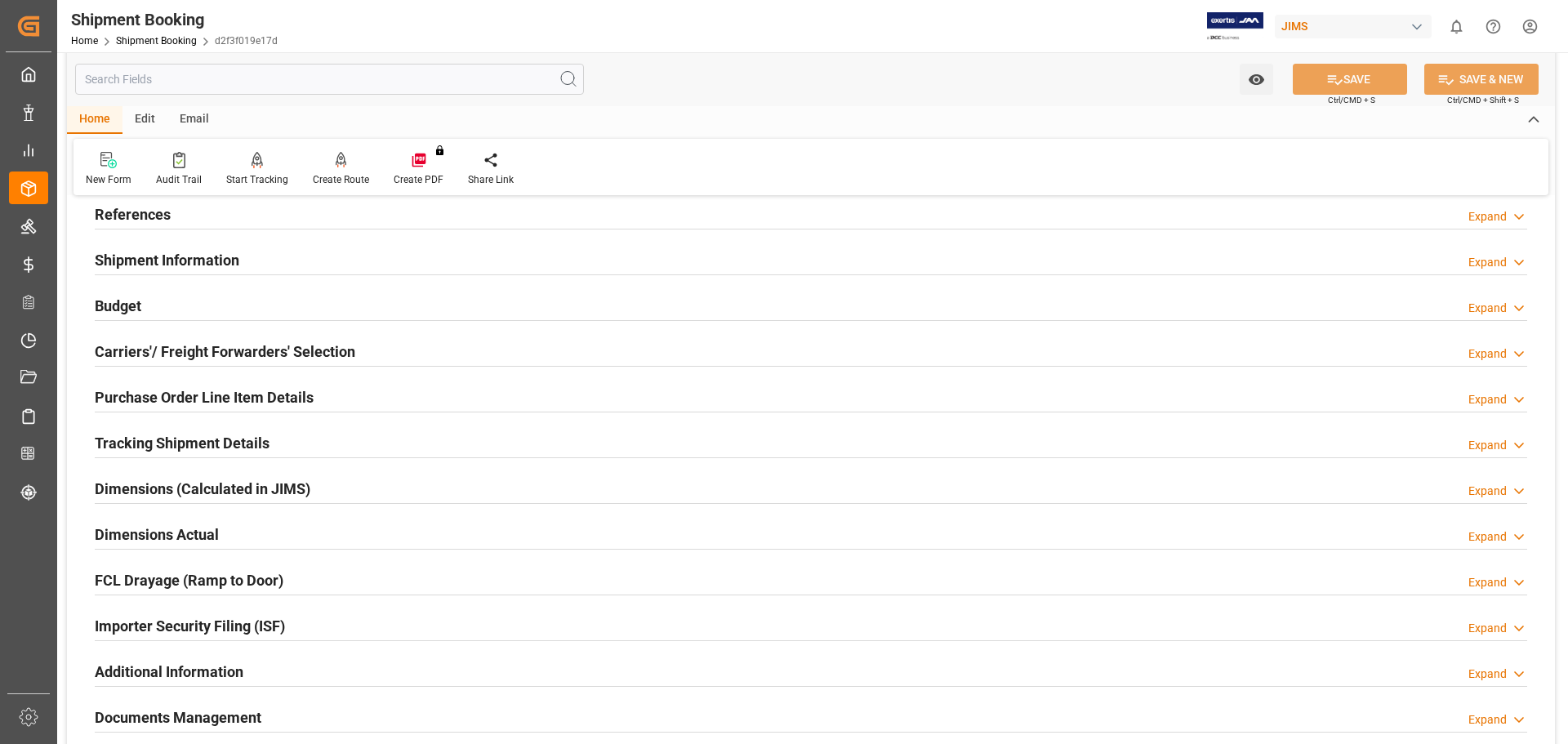
scroll to position [136, 0]
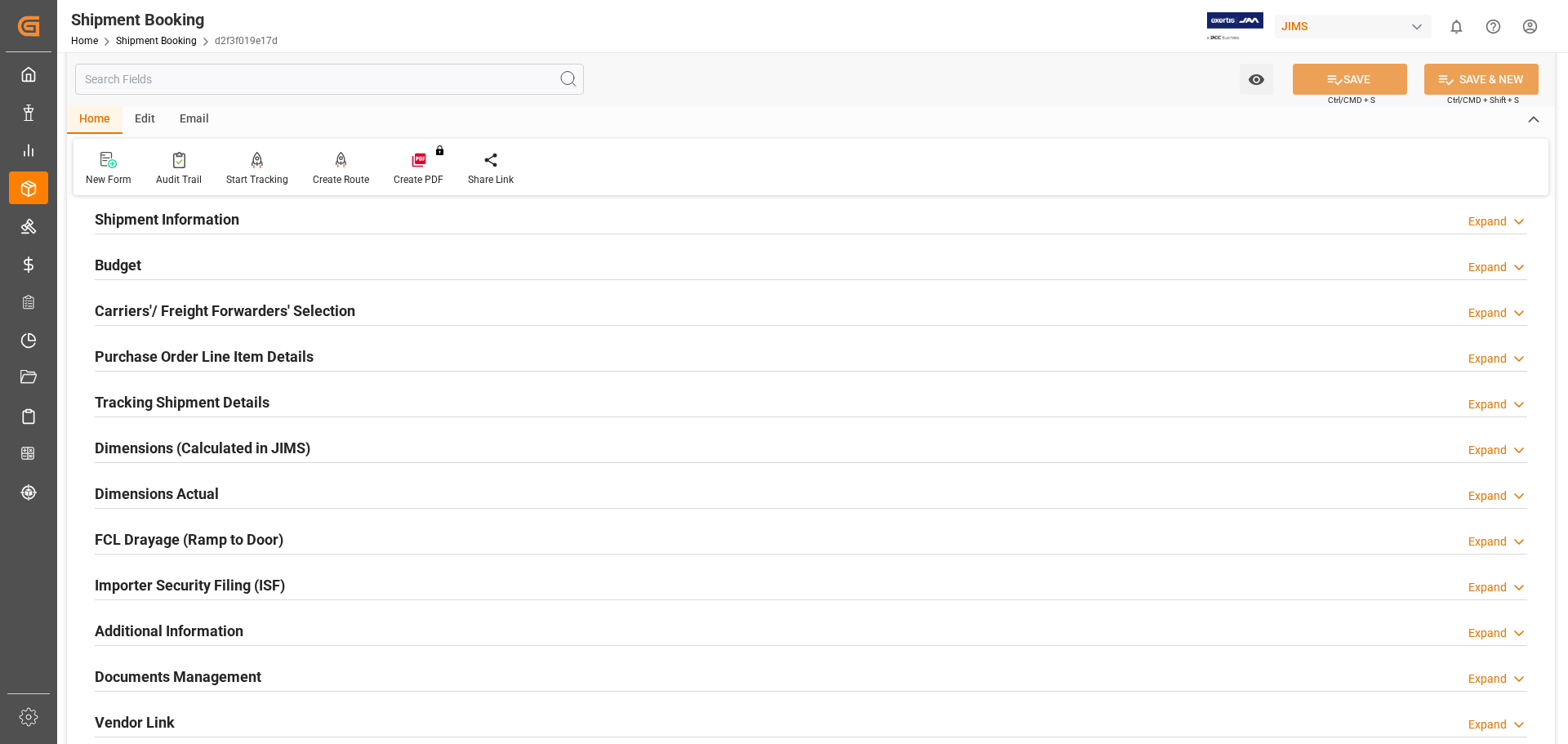
click at [150, 408] on h2 "Tracking Shipment Details" at bounding box center [182, 403] width 174 height 22
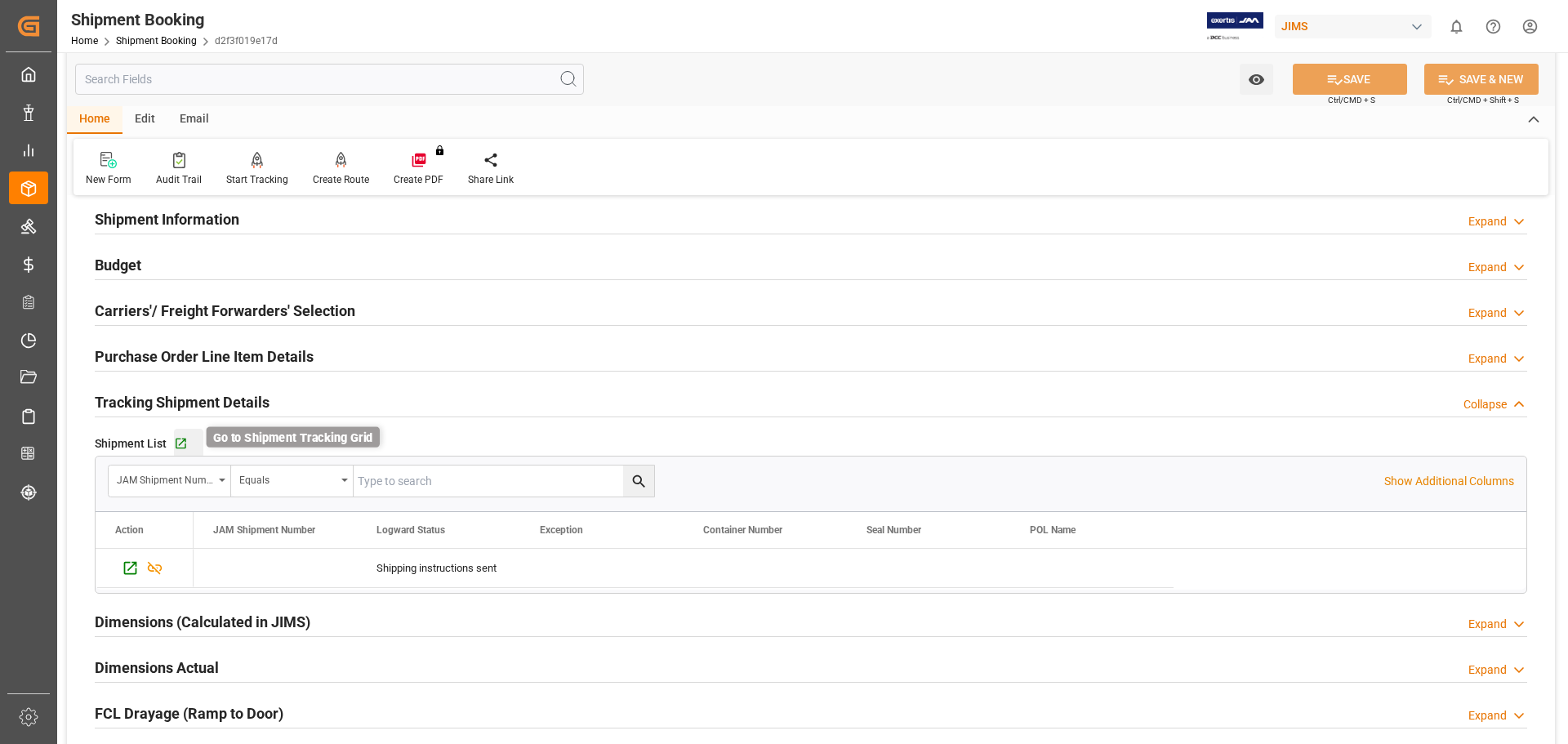
click at [175, 442] on icon "button" at bounding box center [181, 443] width 14 height 14
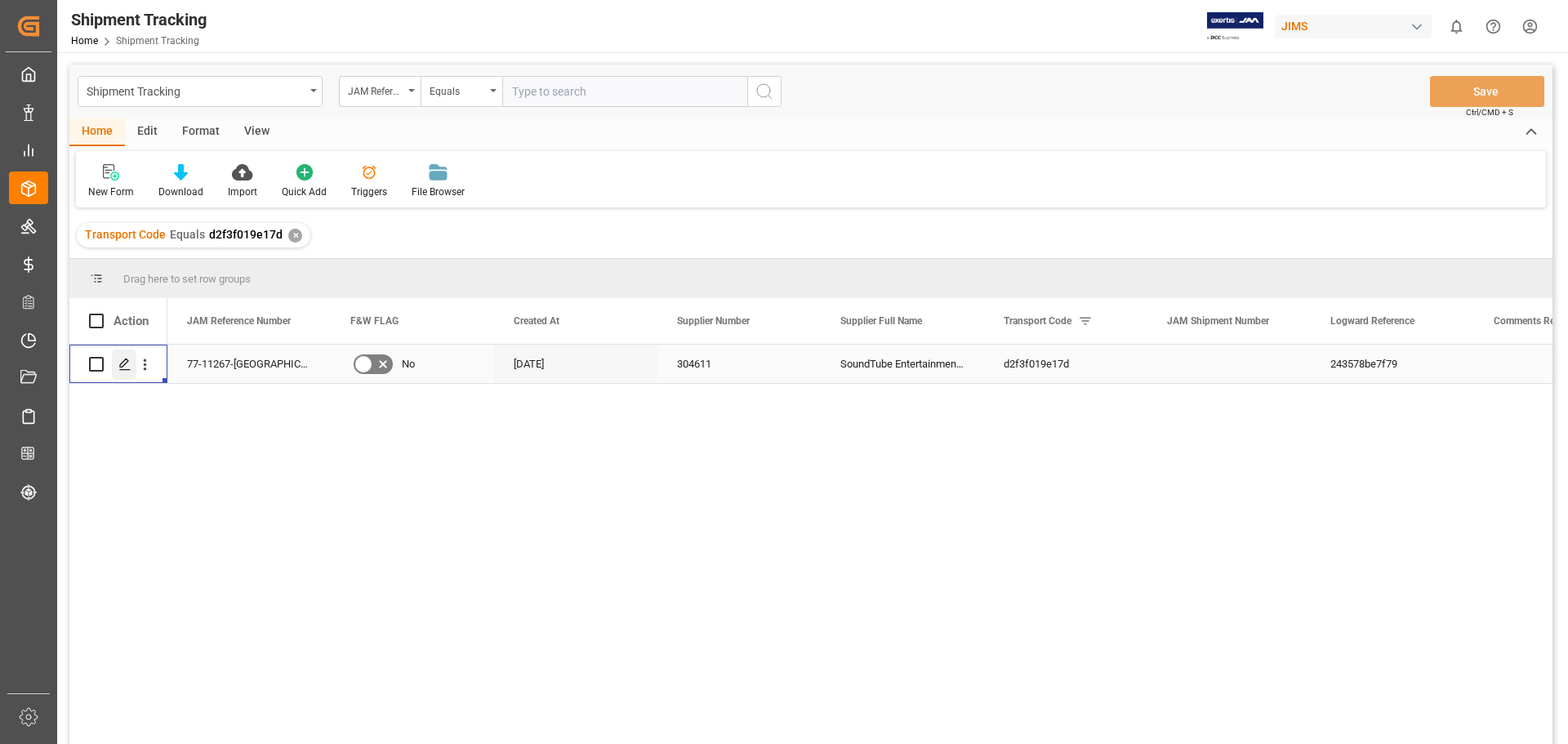
click at [122, 358] on icon "Press SPACE to select this row." at bounding box center [125, 365] width 13 height 13
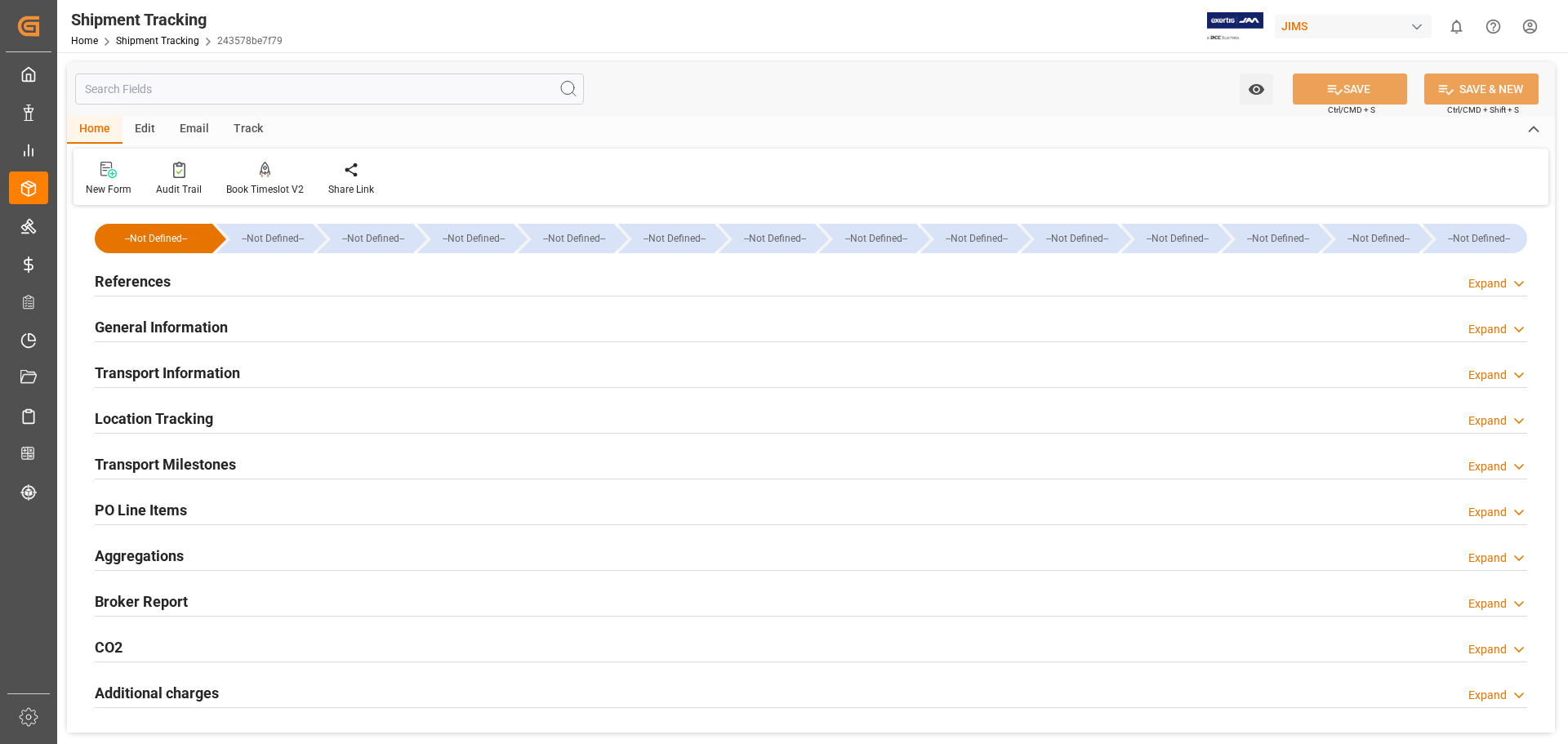
click at [167, 379] on h2 "Transport Information" at bounding box center [167, 373] width 146 height 22
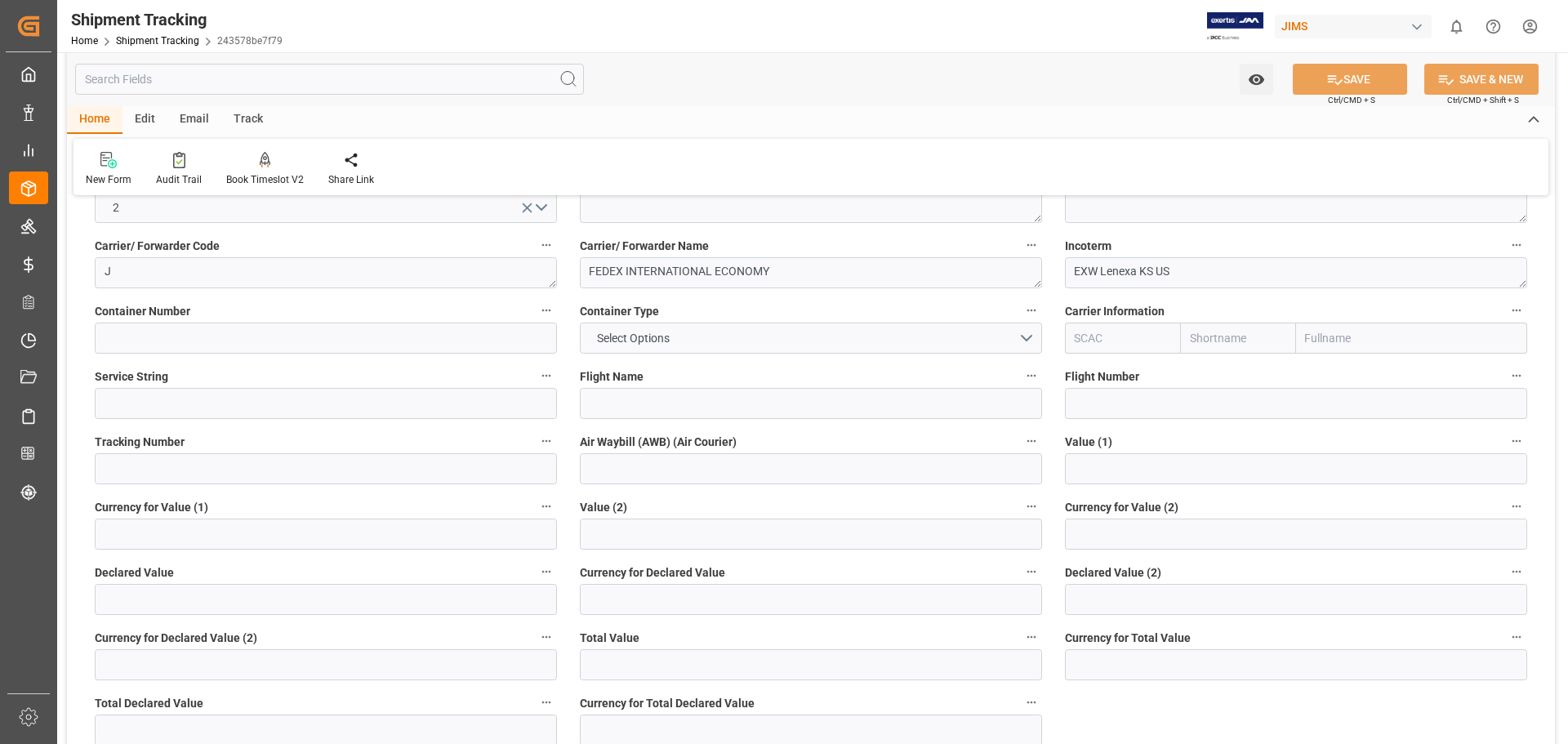
scroll to position [272, 0]
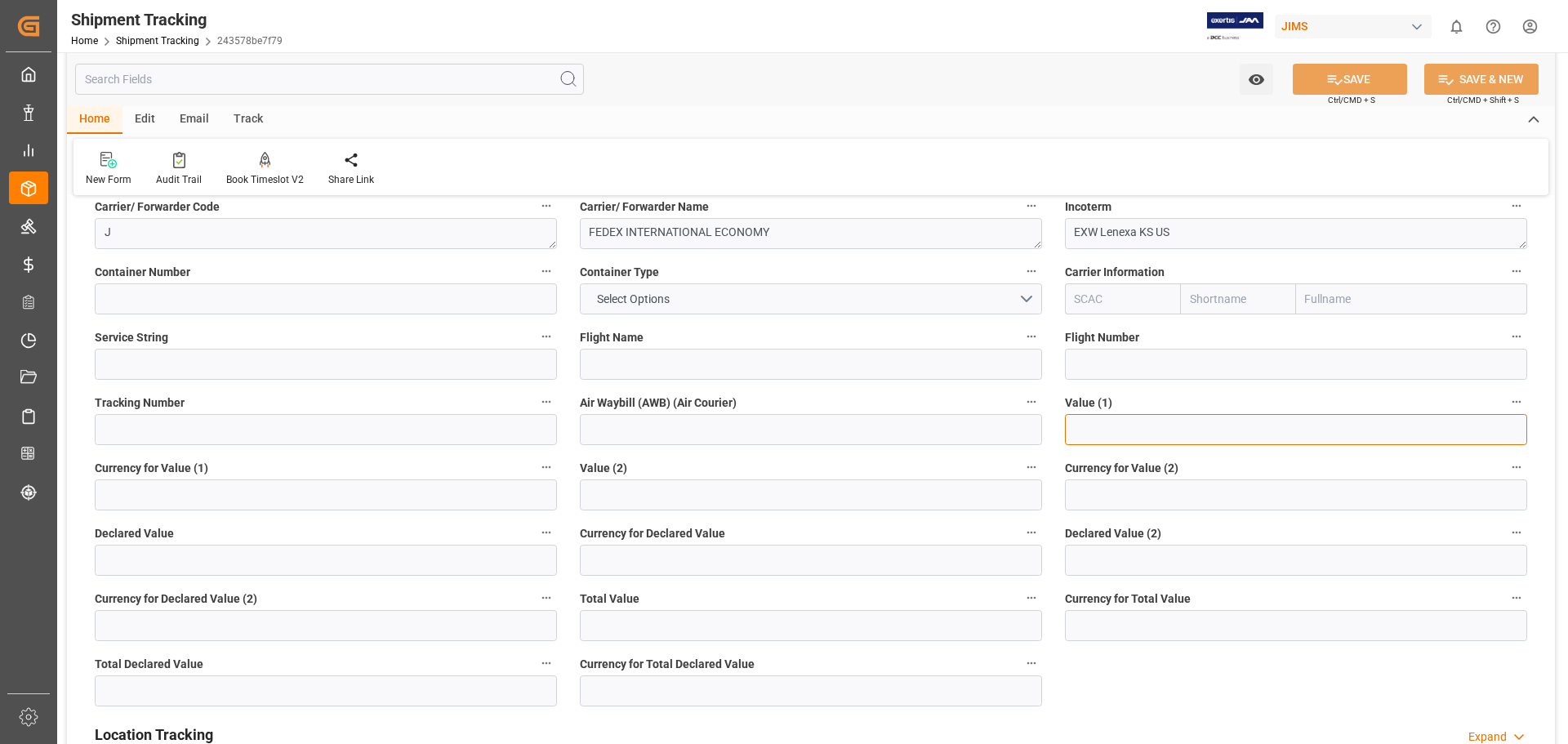
click at [1132, 435] on input "text" at bounding box center [1295, 429] width 462 height 31
type input "600"
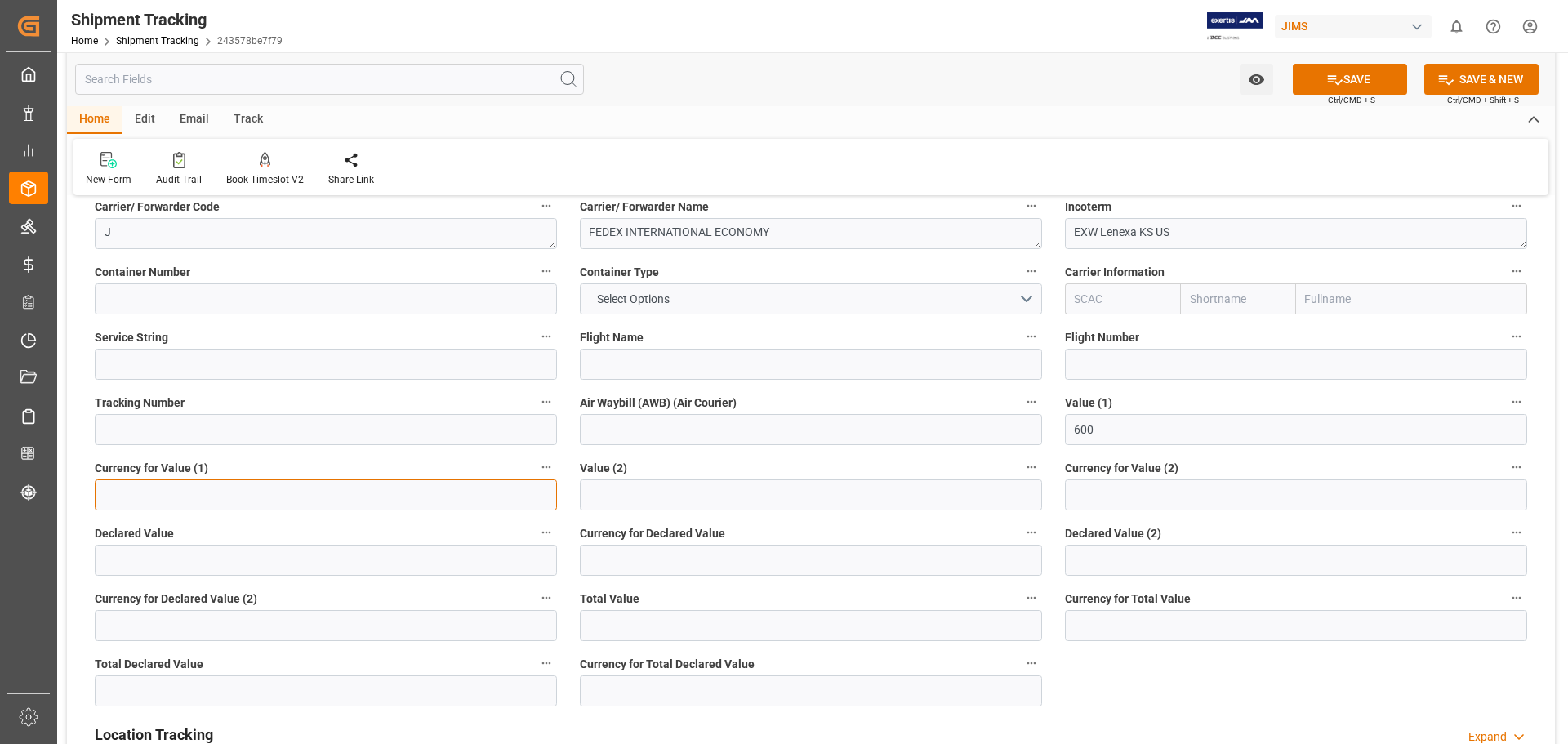
click at [140, 497] on input at bounding box center [325, 494] width 462 height 31
type input "USD"
click at [1351, 79] on button "SAVE" at bounding box center [1349, 79] width 114 height 31
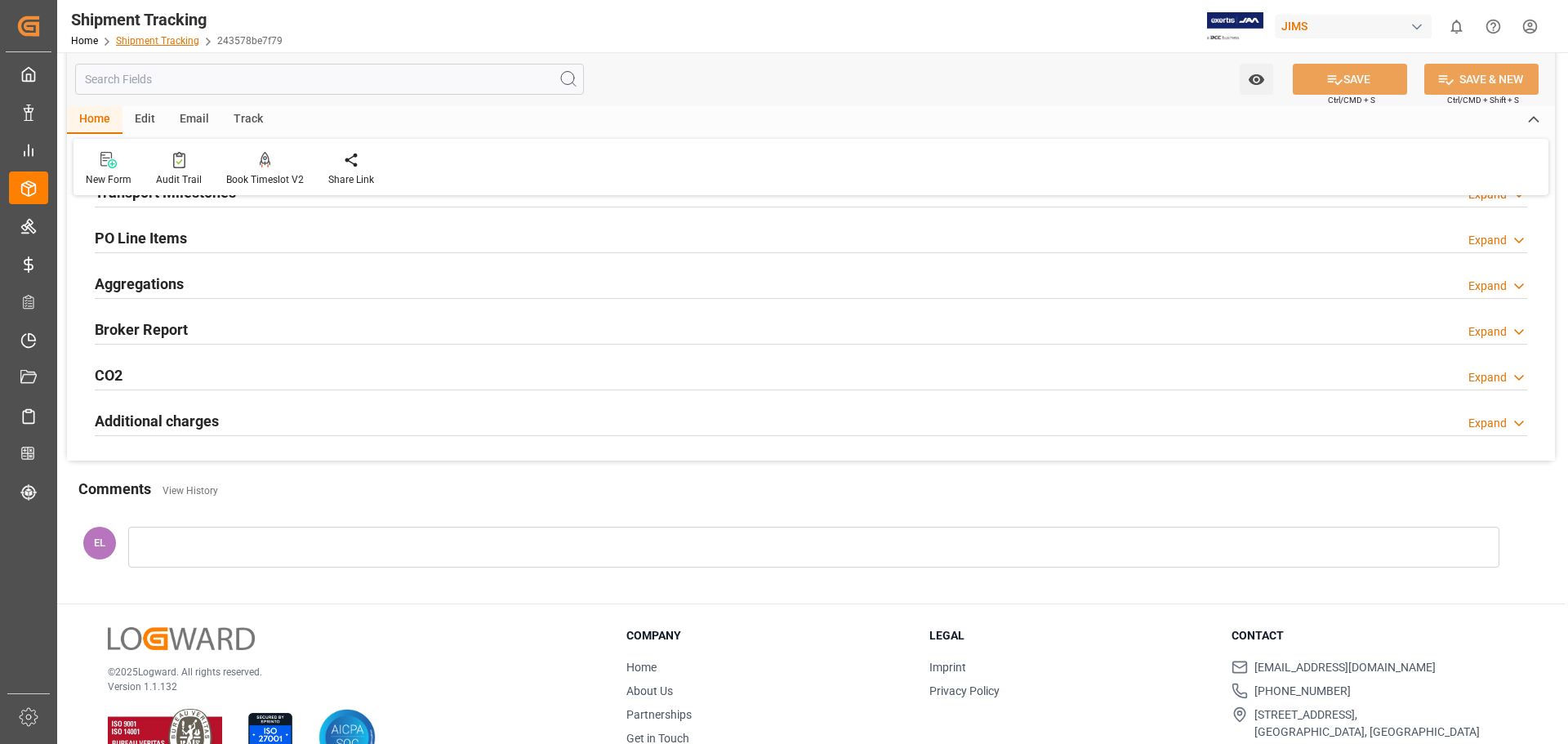
click at [146, 45] on link "Shipment Tracking" at bounding box center [158, 41] width 83 height 11
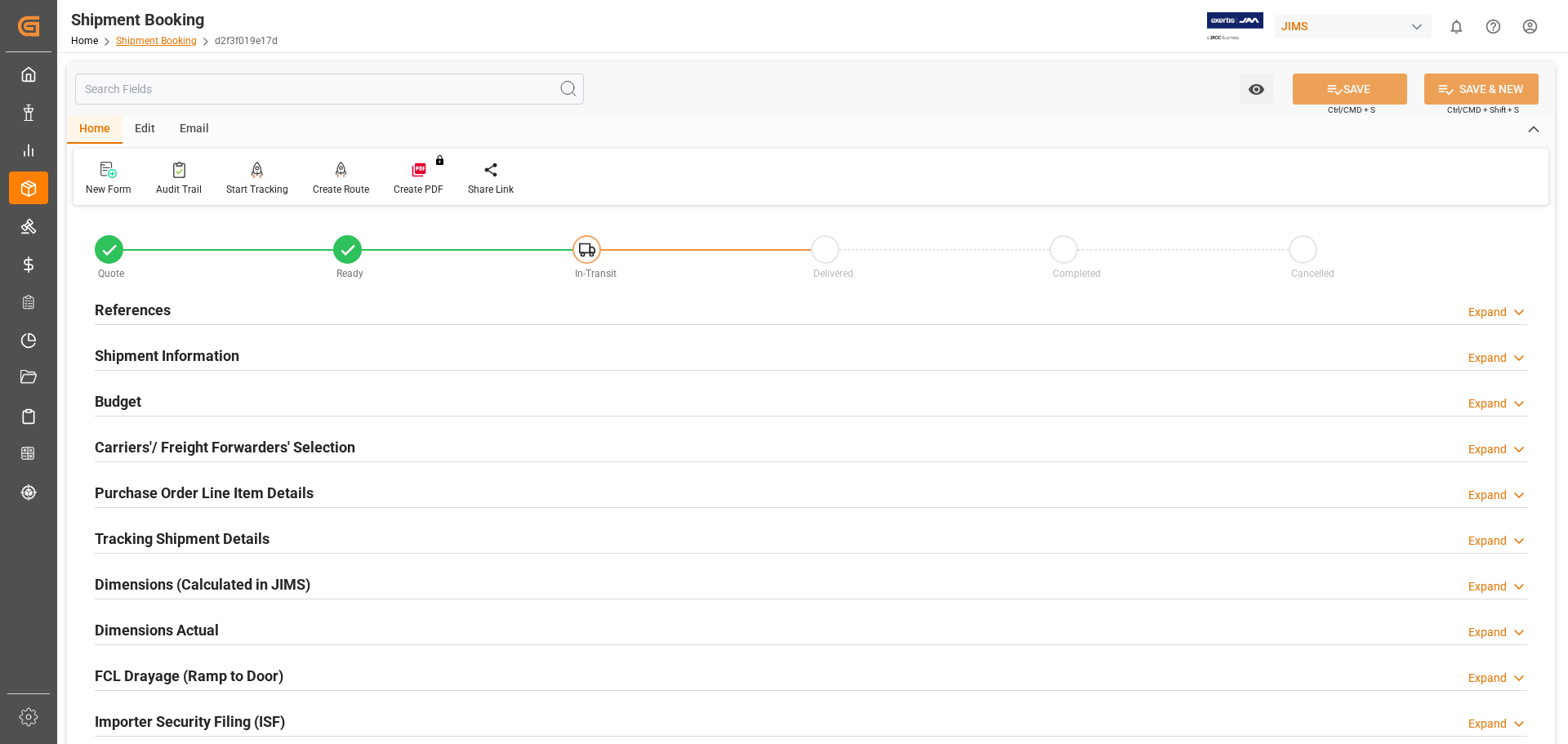
click at [158, 37] on link "Shipment Booking" at bounding box center [156, 41] width 81 height 11
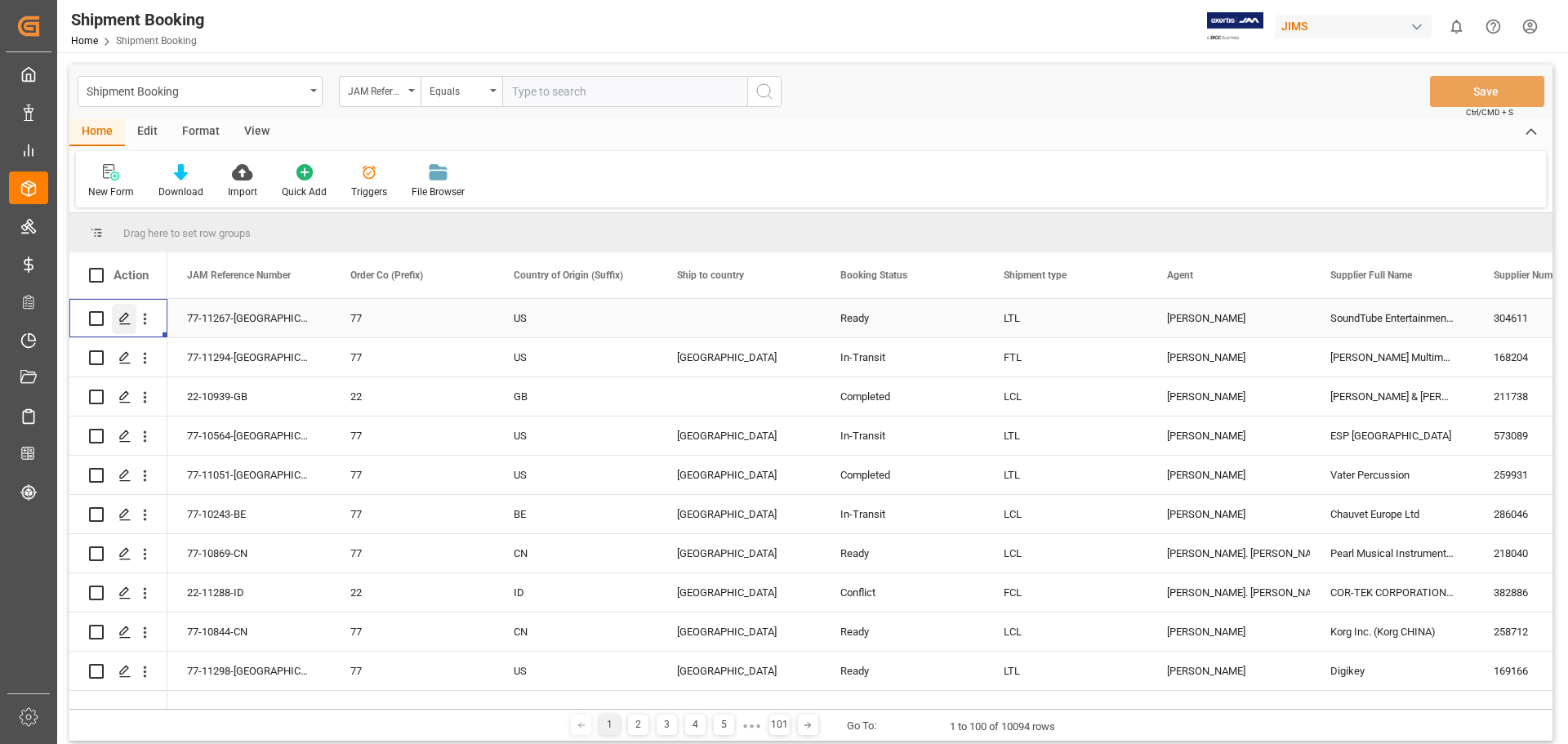
click at [119, 319] on icon "Press SPACE to select this row." at bounding box center [125, 318] width 13 height 13
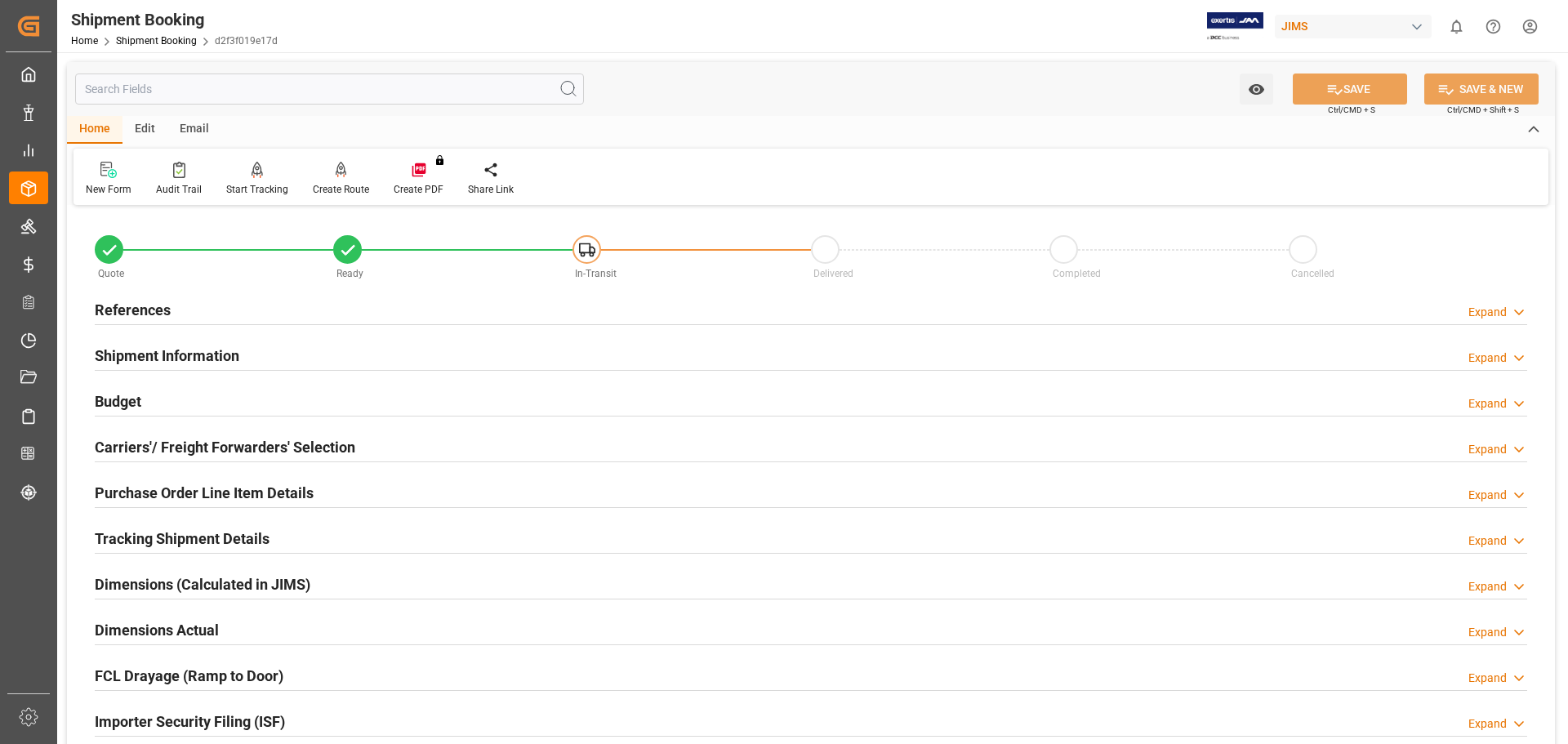
click at [139, 293] on div "References" at bounding box center [133, 308] width 76 height 31
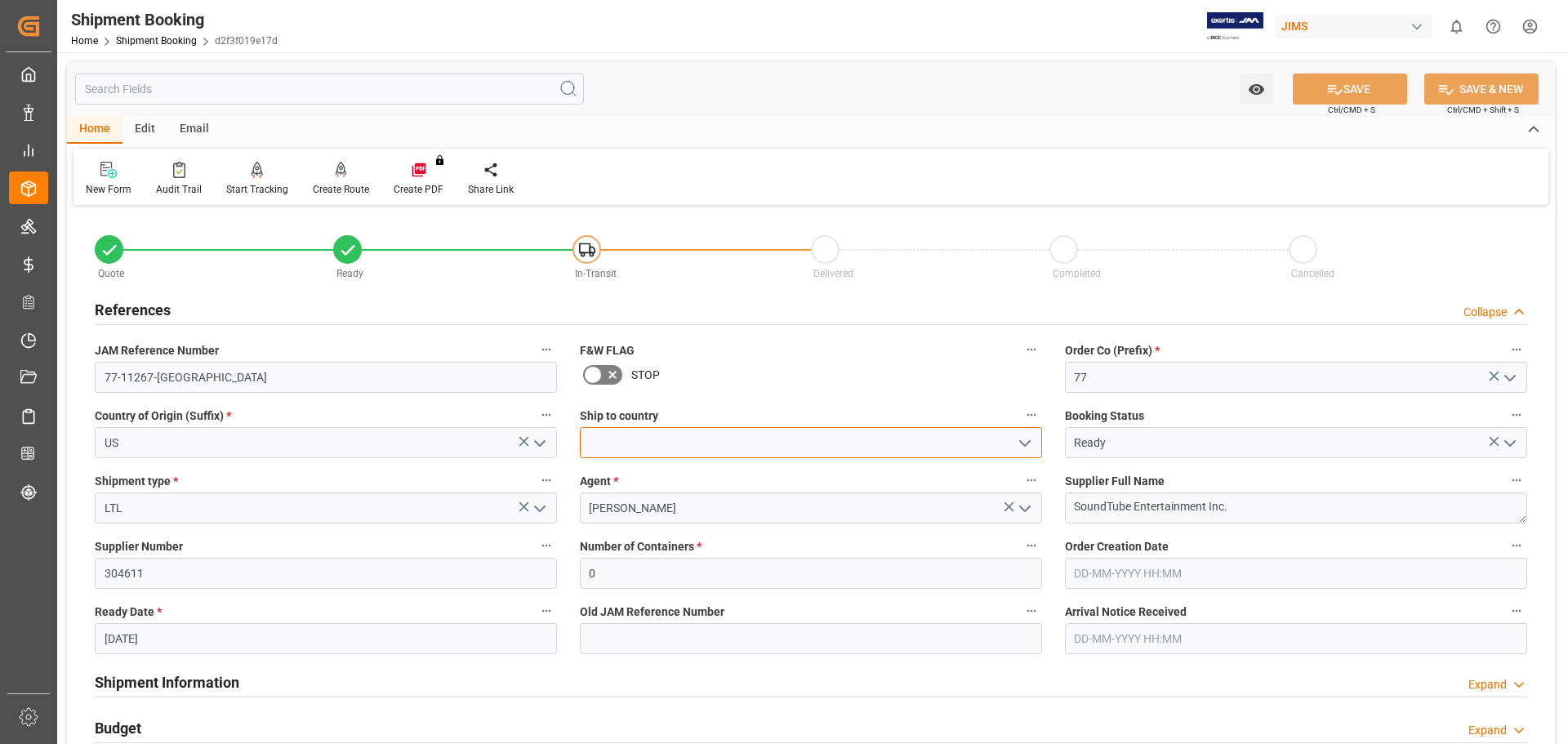
click at [694, 436] on input at bounding box center [810, 443] width 462 height 31
click at [1026, 445] on polyline "open menu" at bounding box center [1025, 443] width 10 height 5
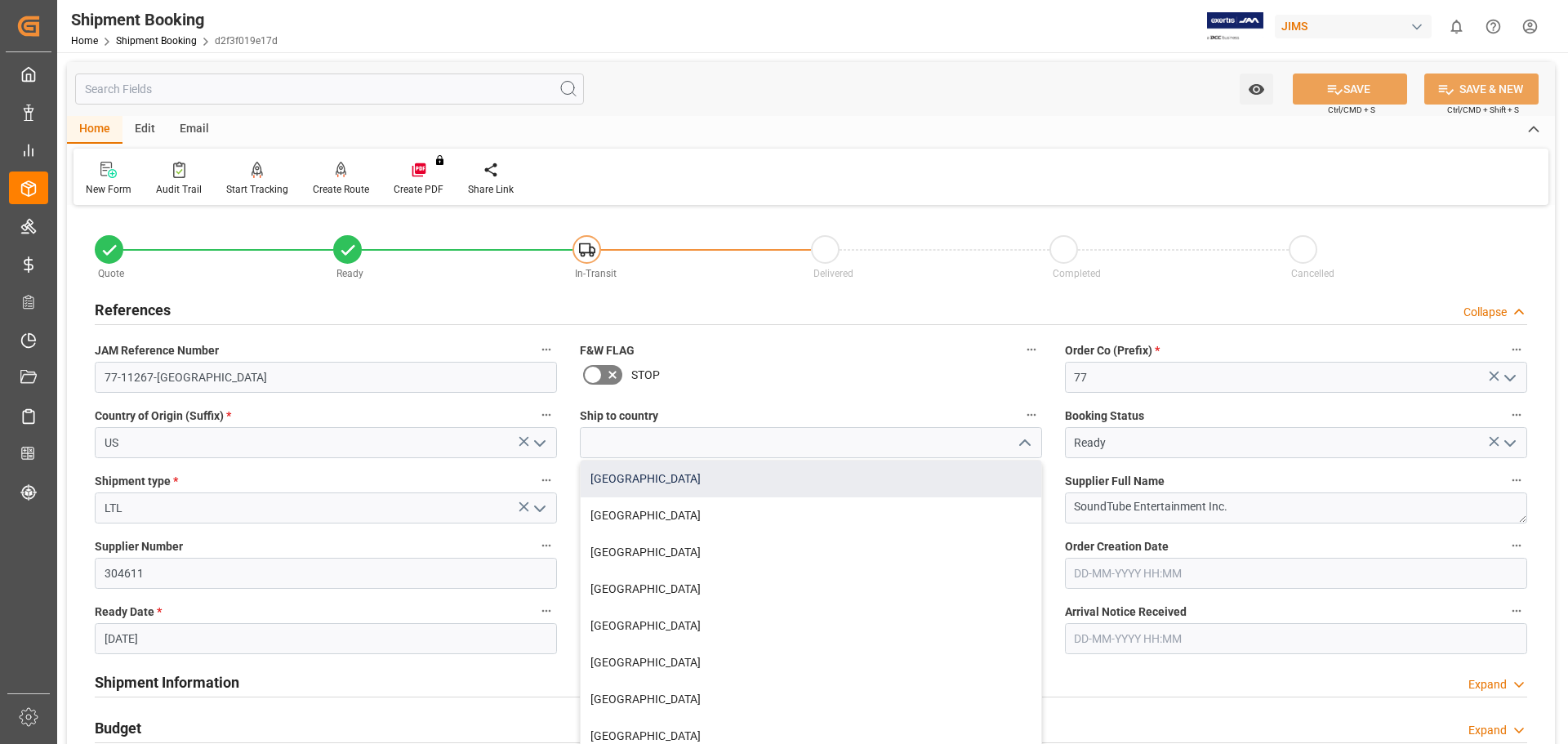
click at [948, 483] on div "[GEOGRAPHIC_DATA]" at bounding box center [810, 480] width 461 height 37
type input "[GEOGRAPHIC_DATA]"
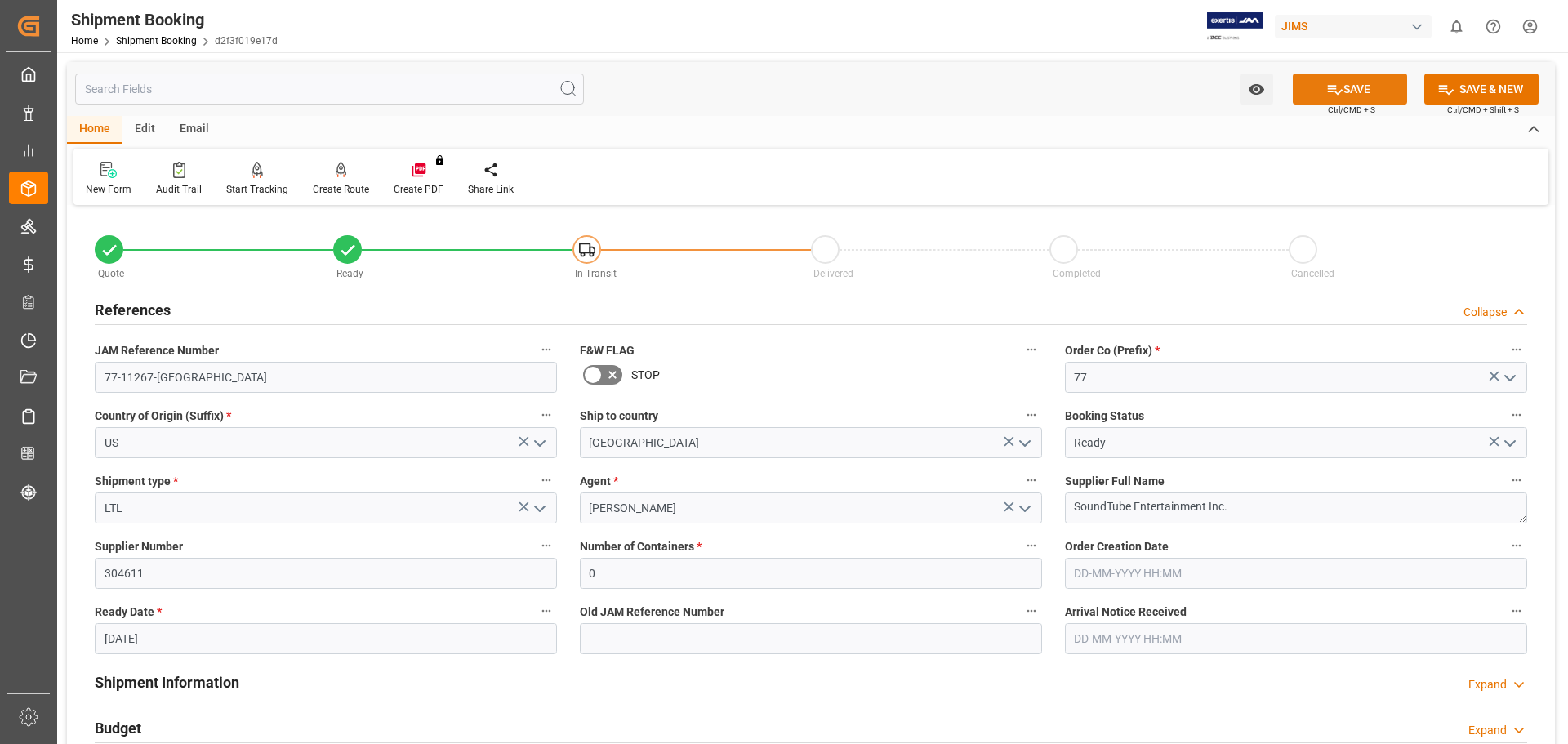
click at [1359, 93] on button "SAVE" at bounding box center [1349, 88] width 114 height 31
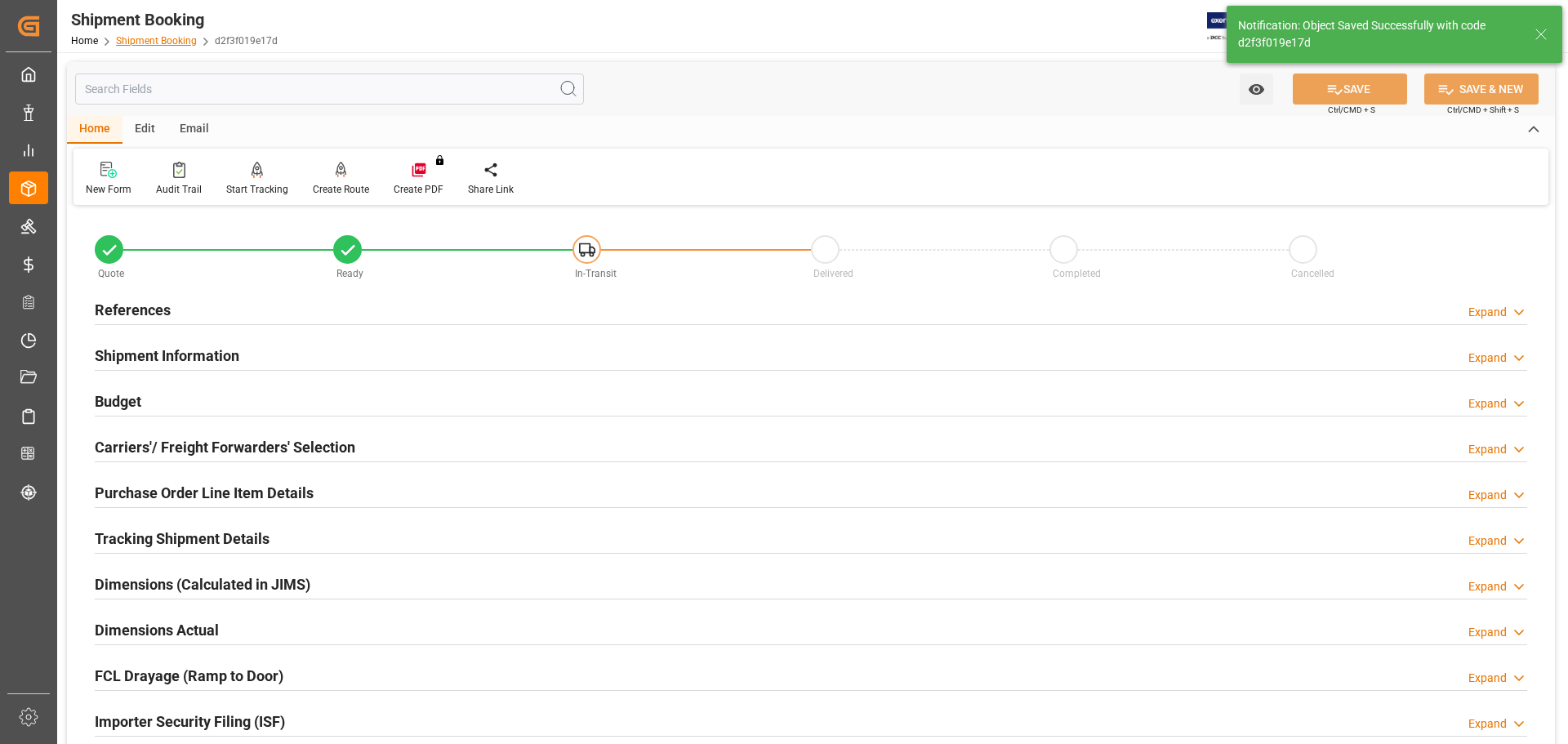
click at [155, 41] on link "Shipment Booking" at bounding box center [156, 41] width 81 height 11
